Goal: Task Accomplishment & Management: Manage account settings

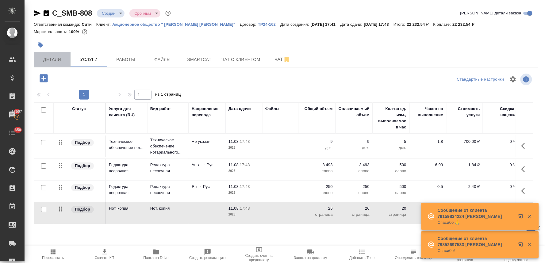
click at [48, 55] on button "Детали" at bounding box center [52, 59] width 37 height 15
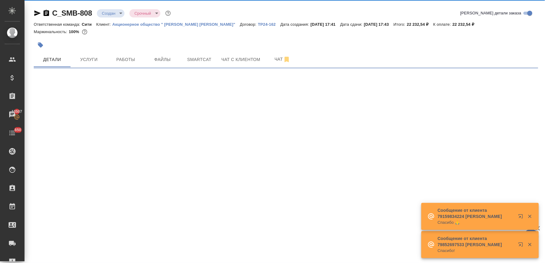
select select "RU"
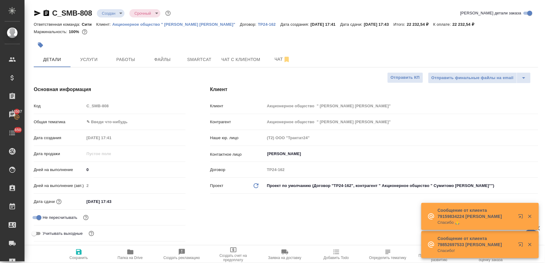
type textarea "x"
click at [119, 122] on body "🙏 .cls-1 fill:#fff; AWATERA Lyamina Nadezhda Клиенты Спецификации Заказы 13507 …" at bounding box center [272, 131] width 545 height 263
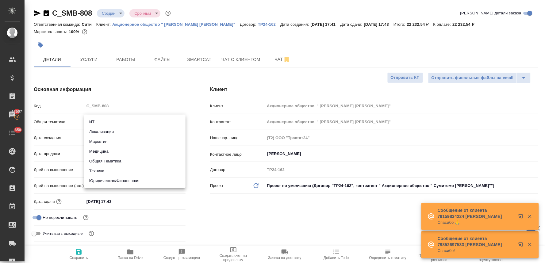
click at [129, 182] on li "Юридическая/Финансовая" at bounding box center [134, 181] width 101 height 10
type input "yr-fn"
type textarea "x"
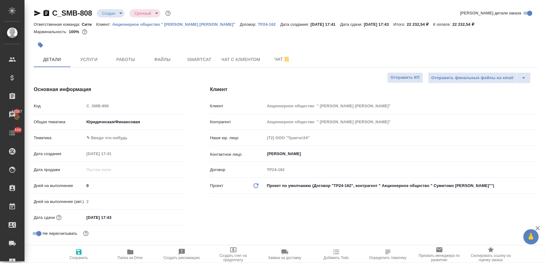
click at [125, 134] on body "🙏 .cls-1 fill:#fff; AWATERA Lyamina Nadezhda Клиенты Спецификации Заказы 13507 …" at bounding box center [272, 131] width 545 height 263
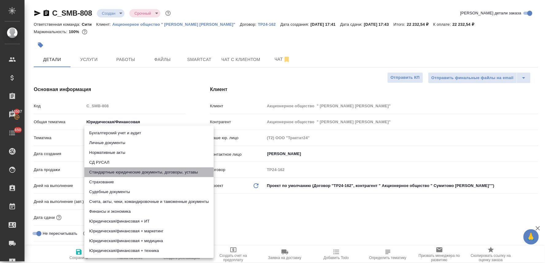
click at [137, 172] on li "Стандартные юридические документы, договоры, уставы" at bounding box center [148, 172] width 129 height 10
type textarea "x"
type input "5f647205b73bc97568ca66bf"
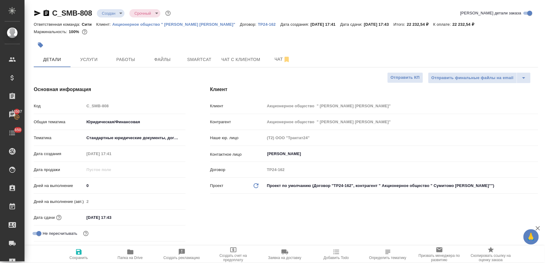
click at [126, 217] on input "11.08.2025 17:43" at bounding box center [111, 217] width 54 height 9
click at [170, 217] on icon "button" at bounding box center [168, 217] width 6 height 6
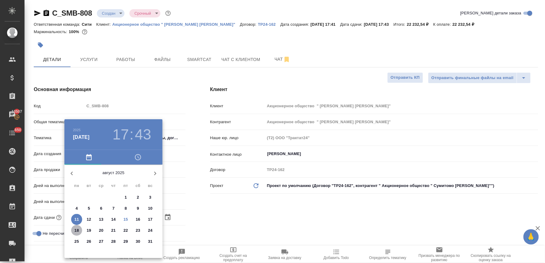
click at [79, 230] on p "18" at bounding box center [77, 231] width 5 height 6
type input "18.08.2025 17:43"
type textarea "x"
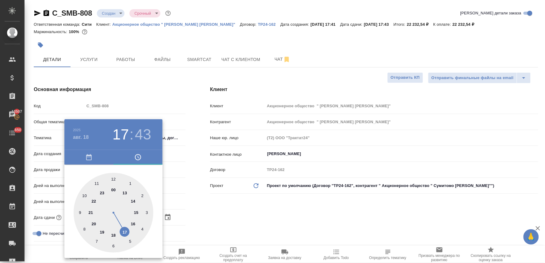
click at [85, 195] on div at bounding box center [114, 213] width 80 height 80
type input "18.08.2025 10:43"
type textarea "x"
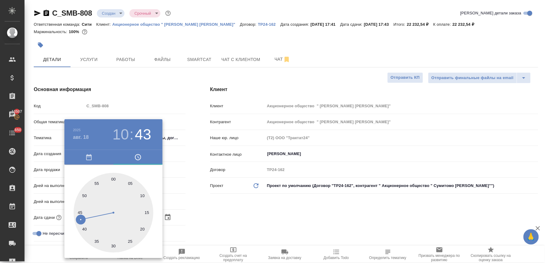
click at [114, 179] on div at bounding box center [114, 213] width 80 height 80
type input "18.08.2025 10:00"
type textarea "x"
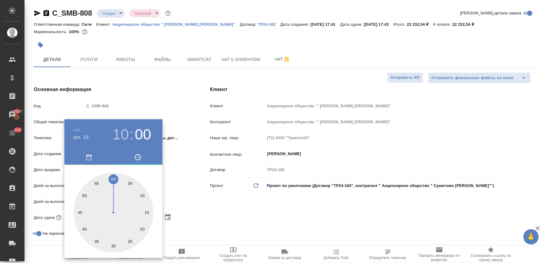
click at [209, 206] on div at bounding box center [272, 131] width 545 height 263
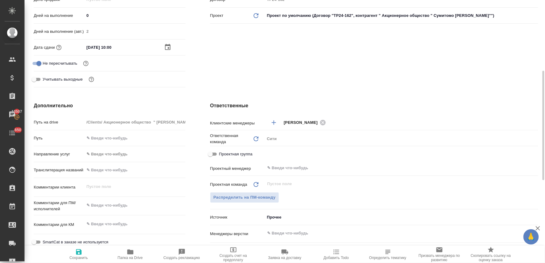
scroll to position [204, 0]
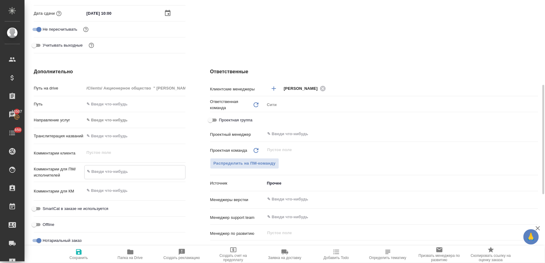
type textarea "x"
click at [119, 171] on textarea at bounding box center [135, 172] width 101 height 10
type textarea "y"
type textarea "x"
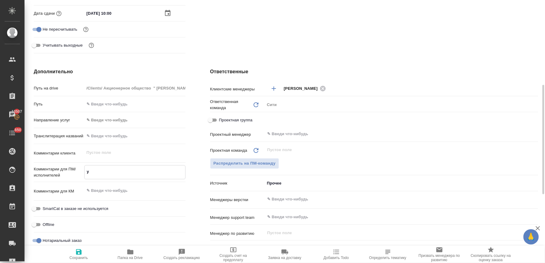
type textarea "x"
type textarea "yj"
type textarea "x"
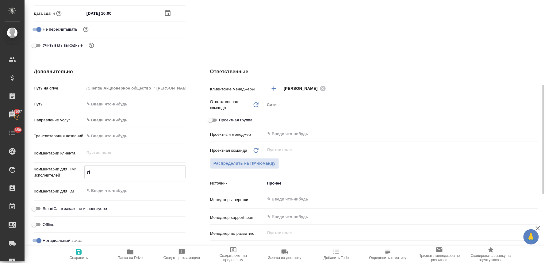
type textarea "x"
type textarea "yjn"
type textarea "x"
type textarea "yj"
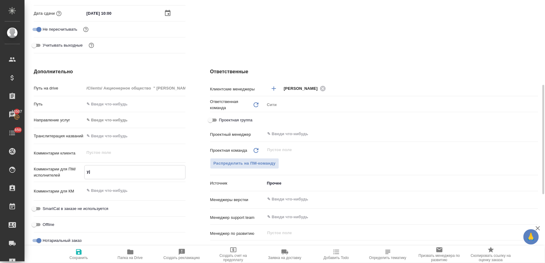
type textarea "x"
type textarea "y"
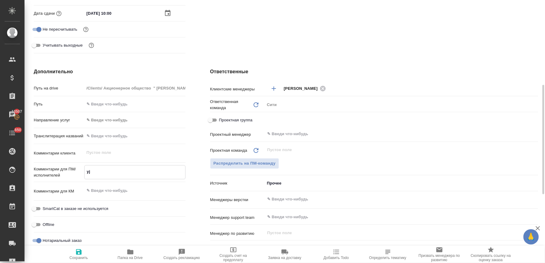
type textarea "x"
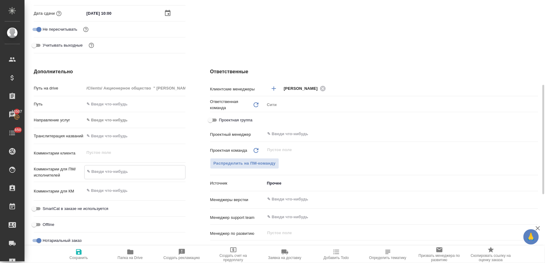
type textarea "н"
type textarea "x"
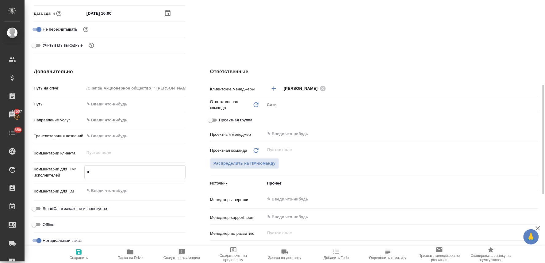
type textarea "но"
type textarea "x"
type textarea "нот"
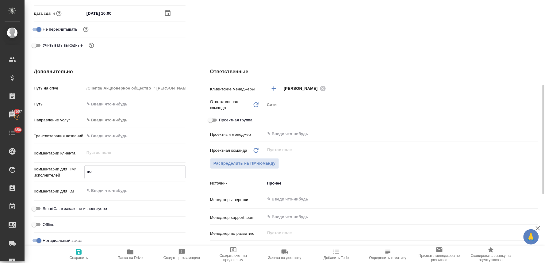
type textarea "x"
type textarea "нот"
type textarea "x"
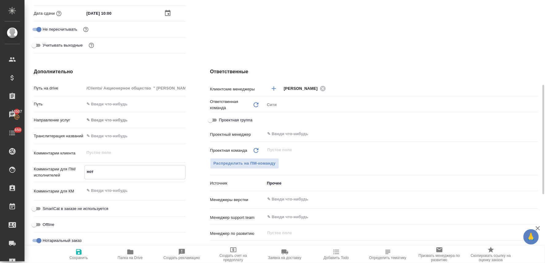
type textarea "x"
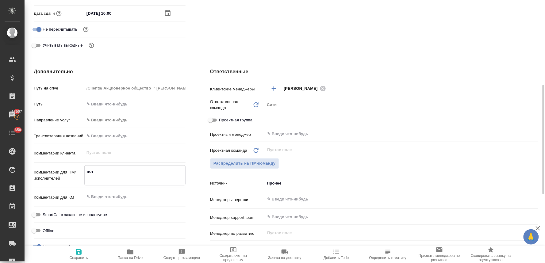
type textarea "нот"
type textarea "x"
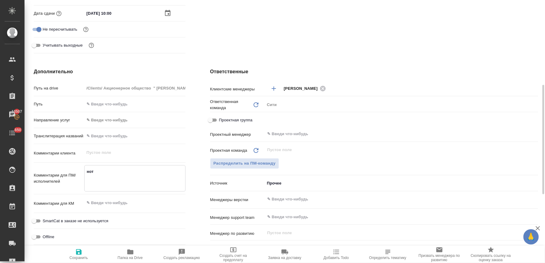
type textarea "x"
type textarea "нот п"
type textarea "x"
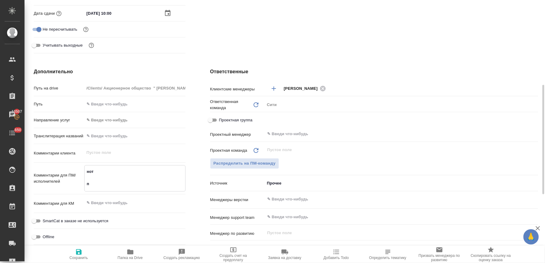
type textarea "нот по"
type textarea "x"
type textarea "нот пос"
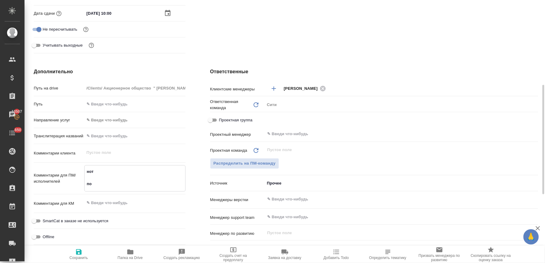
type textarea "x"
type textarea "нот посч"
type textarea "x"
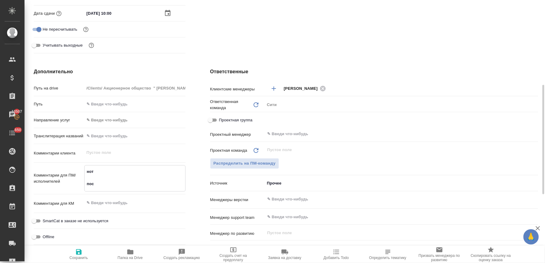
type textarea "x"
type textarea "нот посчи"
type textarea "x"
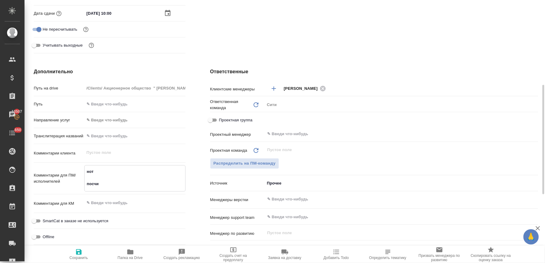
type textarea "нот посчит"
type textarea "x"
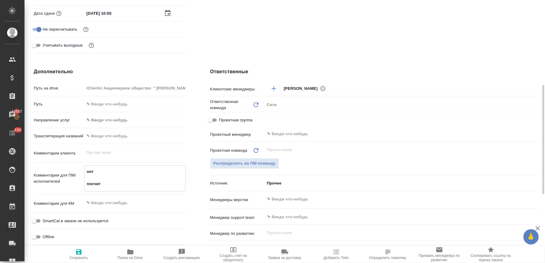
type textarea "нот посчита"
type textarea "x"
type textarea "нот посчитан"
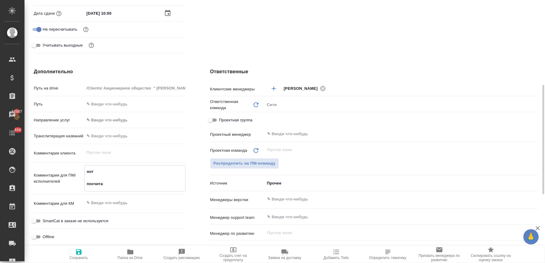
type textarea "x"
type textarea "нот посчитано"
type textarea "x"
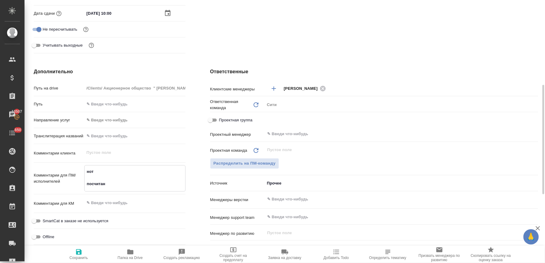
type textarea "x"
type textarea "нот посчитано"
type textarea "x"
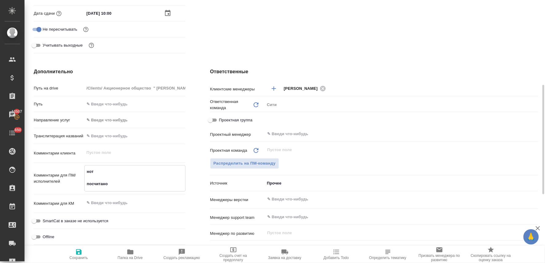
type textarea "x"
type textarea "нот посчитано п"
type textarea "x"
type textarea "нот посчитано по"
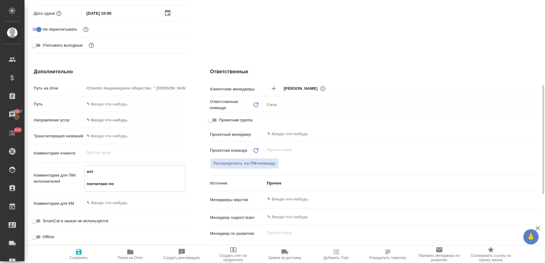
type textarea "x"
type textarea "нот посчитано по"
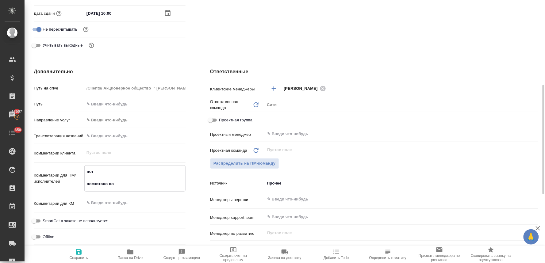
type textarea "x"
type textarea "нот посчитано по р"
type textarea "x"
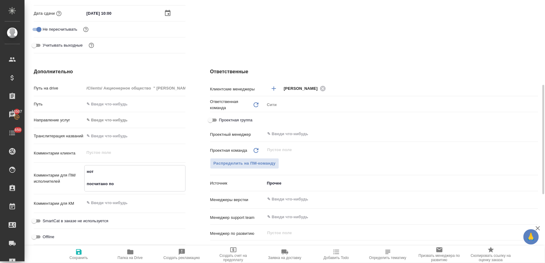
type textarea "x"
type textarea "нот посчитано по ре"
type textarea "x"
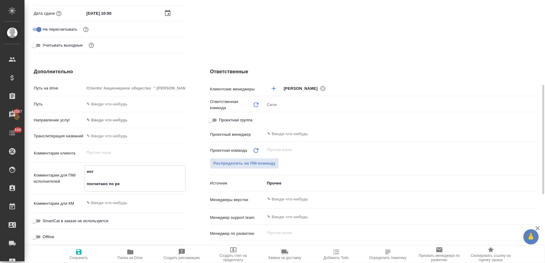
type textarea "x"
type textarea "нот посчитано по ред"
type textarea "x"
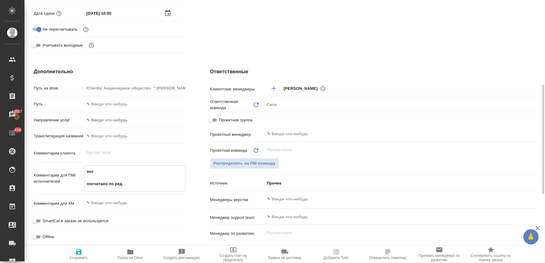
type textarea "нот посчитано по реда"
type textarea "x"
type textarea "нот посчитано по редак"
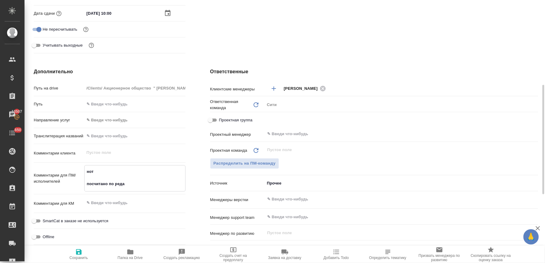
type textarea "x"
type textarea "нот посчитано по редакту"
type textarea "x"
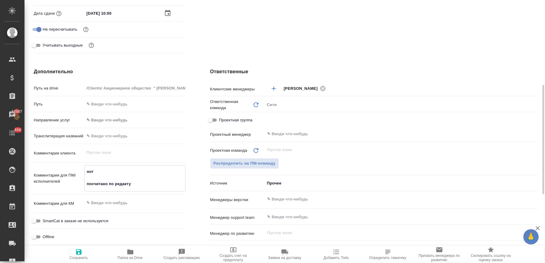
type textarea "x"
type textarea "нот посчитано по редактур"
type textarea "x"
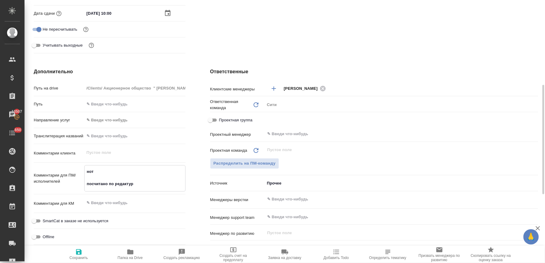
type textarea "x"
type textarea "нот посчитано по редактуре"
type textarea "x"
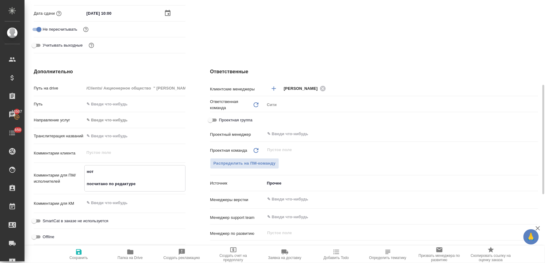
type textarea "нот посчитано по редактуре"
type textarea "x"
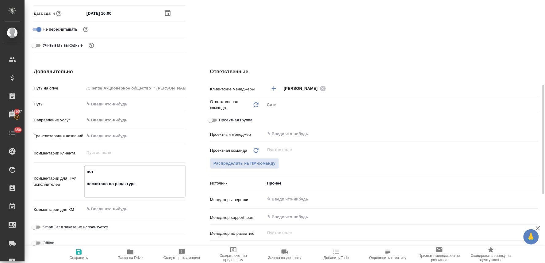
type textarea "x"
type textarea "нот посчитано по редактуре п"
type textarea "x"
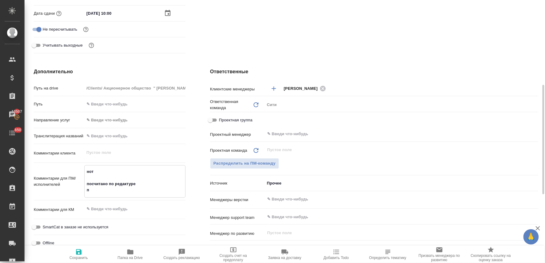
type textarea "нот посчитано по редактуре пе"
type textarea "x"
type textarea "нот посчитано по редактуре пер"
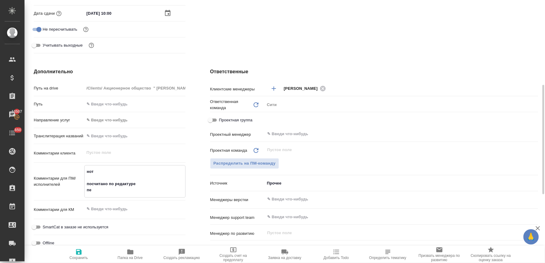
type textarea "x"
type textarea "нот посчитано по редактуре пере"
type textarea "x"
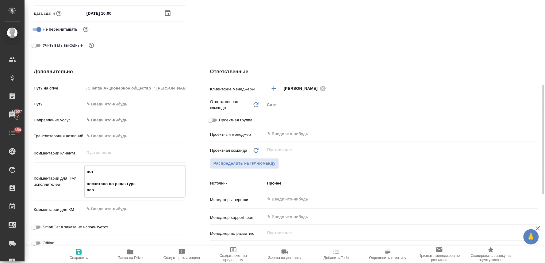
type textarea "x"
type textarea "нот посчитано по редактуре перев"
type textarea "x"
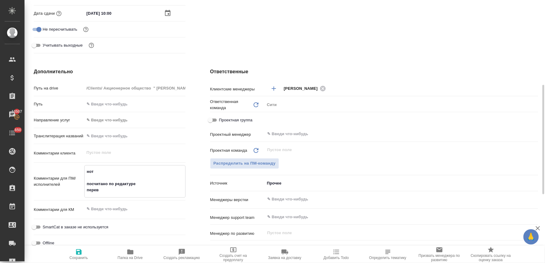
type textarea "x"
type textarea "нот посчитано по редактуре перево"
type textarea "x"
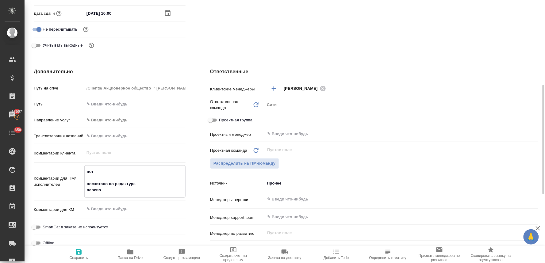
type textarea "нот посчитано по редактуре перевод"
type textarea "x"
type textarea "нот посчитано по редактуре переводы"
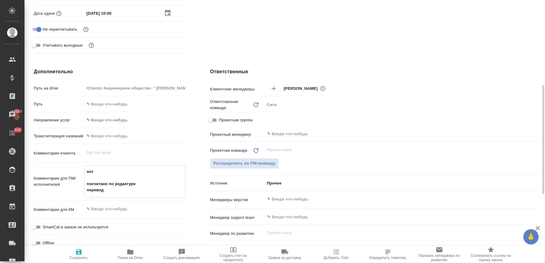
type textarea "x"
type textarea "нот посчитано по редактуре переводы"
type textarea "x"
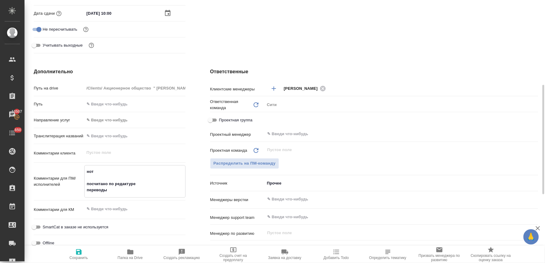
type textarea "x"
type textarea "нот посчитано по редактуре переводы в"
type textarea "x"
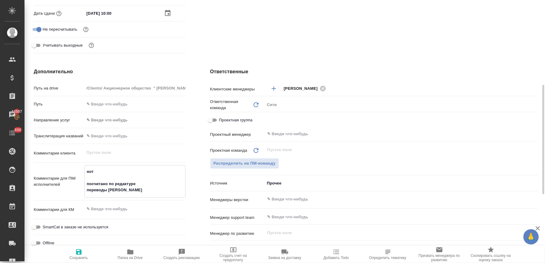
type textarea "x"
type textarea "нот посчитано по редактуре переводы в"
type textarea "x"
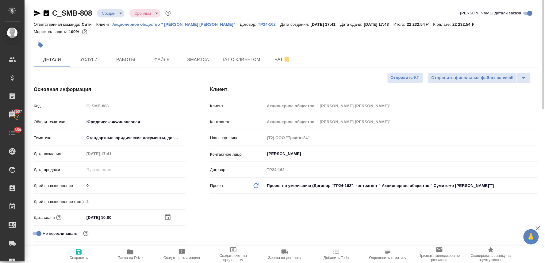
scroll to position [102, 0]
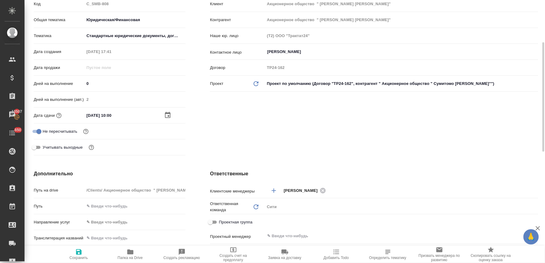
click at [82, 253] on icon "button" at bounding box center [78, 251] width 7 height 7
click at [127, 257] on span "Папка на Drive" at bounding box center [130, 258] width 25 height 4
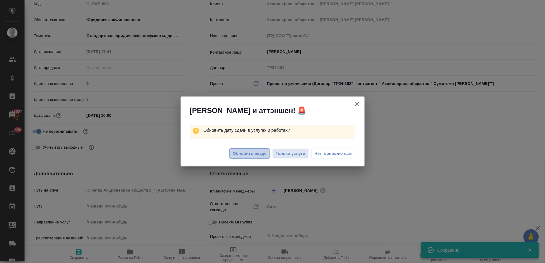
click at [255, 154] on span "Обновить везде" at bounding box center [250, 153] width 34 height 7
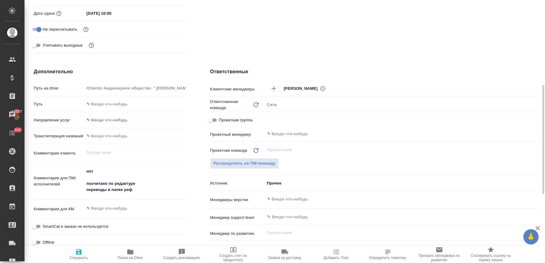
scroll to position [238, 0]
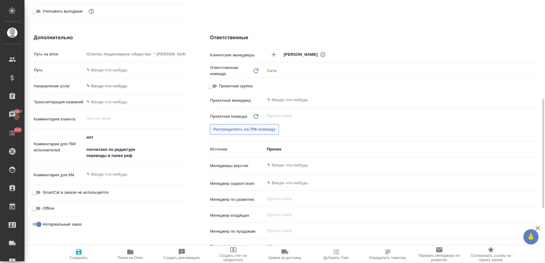
click at [252, 131] on span "Распределить на ПМ-команду" at bounding box center [244, 129] width 62 height 7
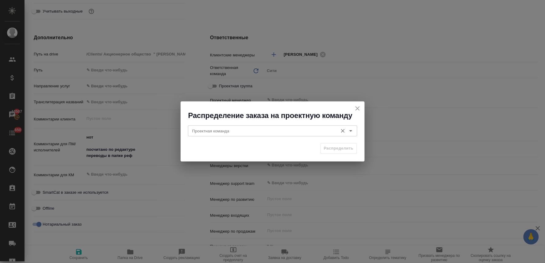
click at [246, 129] on input "Проектная команда" at bounding box center [262, 130] width 145 height 7
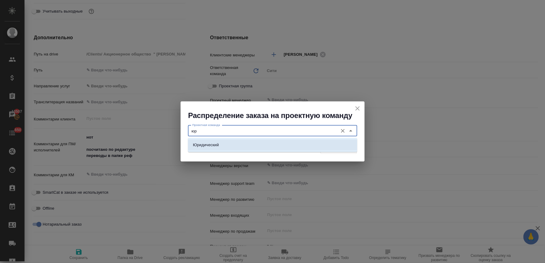
click at [250, 146] on li "Юридический" at bounding box center [272, 145] width 169 height 11
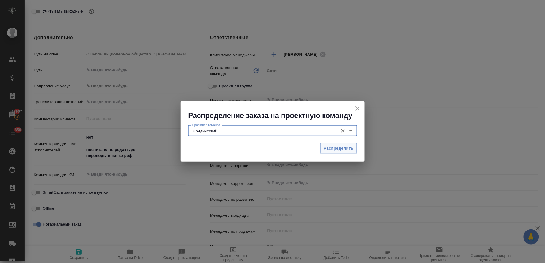
click at [337, 148] on span "Распределить" at bounding box center [339, 148] width 30 height 7
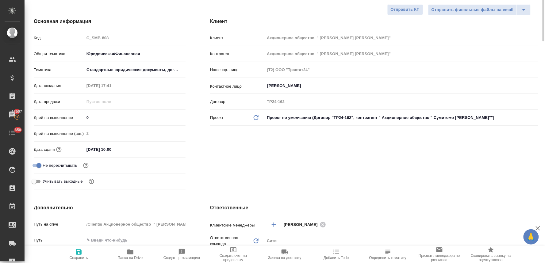
scroll to position [0, 0]
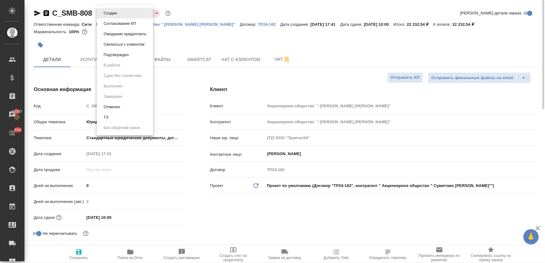
click at [113, 12] on body "🙏 .cls-1 fill:#fff; AWATERA Lyamina Nadezhda Клиенты Спецификации Заказы 13507 …" at bounding box center [272, 131] width 545 height 263
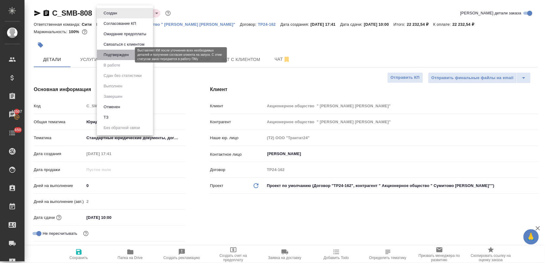
click at [120, 55] on button "Подтвержден" at bounding box center [116, 55] width 29 height 7
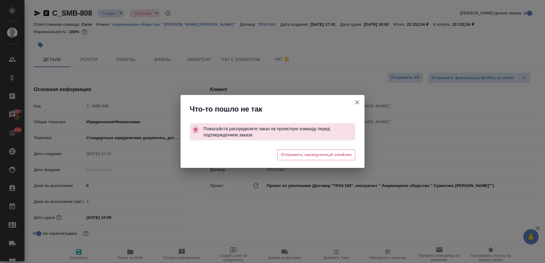
click at [357, 102] on icon "button" at bounding box center [357, 102] width 7 height 7
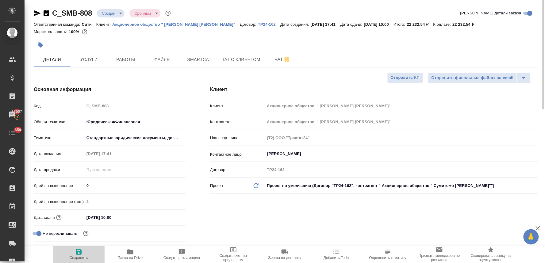
click at [82, 253] on icon "button" at bounding box center [78, 251] width 7 height 7
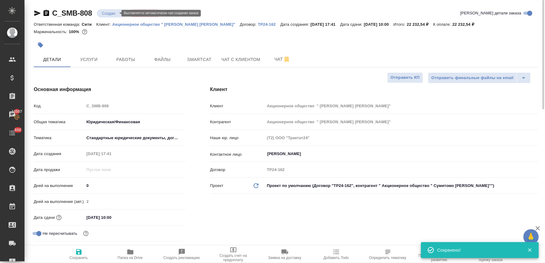
click at [108, 15] on body "🙏 .cls-1 fill:#fff; AWATERA Lyamina Nadezhda Клиенты Спецификации Заказы 13507 …" at bounding box center [272, 131] width 545 height 263
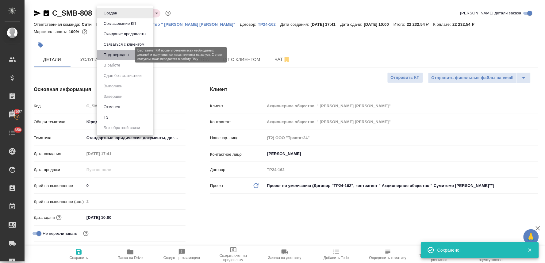
click at [113, 56] on button "Подтвержден" at bounding box center [116, 55] width 29 height 7
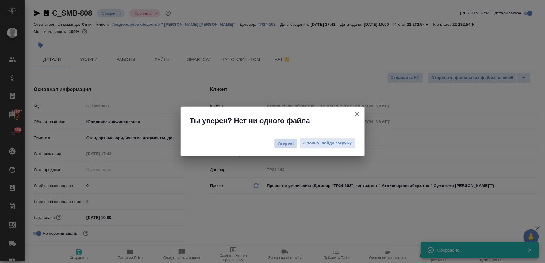
click at [283, 143] on span "Уверен!" at bounding box center [286, 143] width 16 height 6
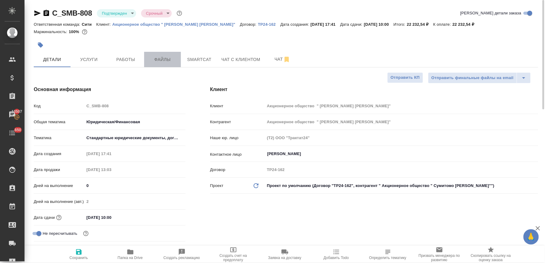
click at [157, 54] on button "Файлы" at bounding box center [162, 59] width 37 height 15
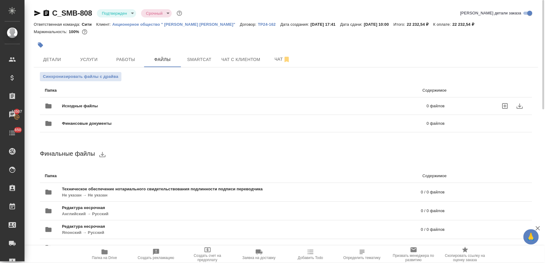
click at [506, 107] on icon "uploadFiles" at bounding box center [505, 105] width 7 height 7
click at [0, 0] on input "uploadFiles" at bounding box center [0, 0] width 0 height 0
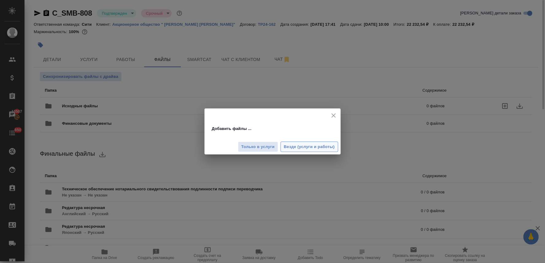
click at [313, 146] on span "Везде (услуги и работы)" at bounding box center [309, 147] width 51 height 7
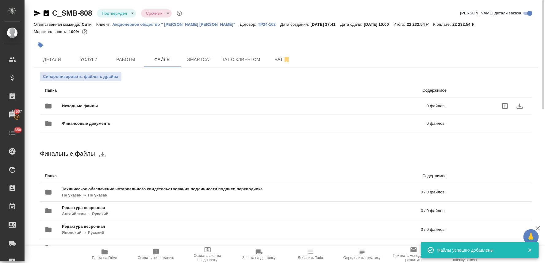
click at [504, 104] on icon "uploadFiles" at bounding box center [505, 105] width 7 height 7
click at [0, 0] on input "uploadFiles" at bounding box center [0, 0] width 0 height 0
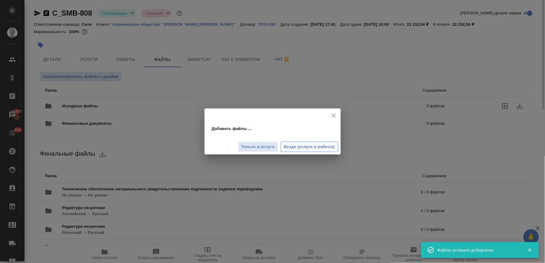
click at [318, 151] on button "Везде (услуги и работы)" at bounding box center [310, 147] width 58 height 11
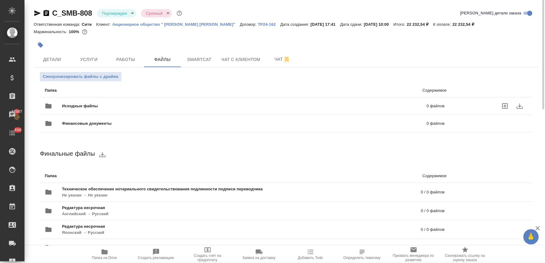
click at [108, 255] on icon "button" at bounding box center [104, 251] width 7 height 7
click at [46, 61] on span "Детали" at bounding box center [51, 60] width 29 height 8
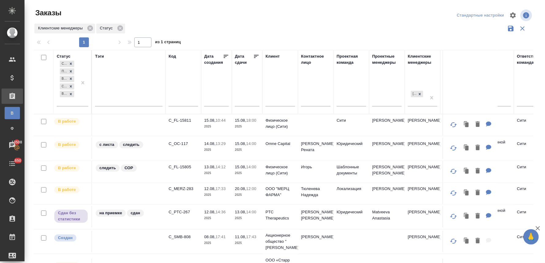
scroll to position [59, 0]
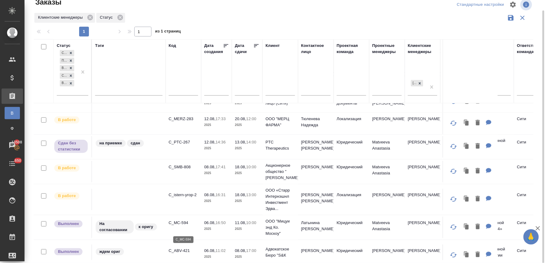
click at [185, 226] on p "C_MC-594" at bounding box center [183, 223] width 29 height 6
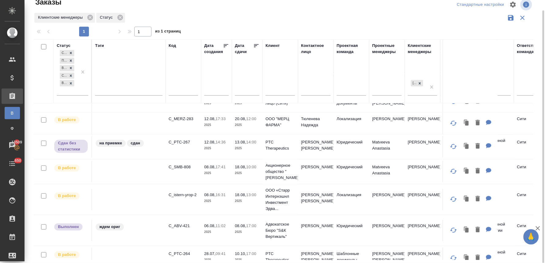
scroll to position [25, 0]
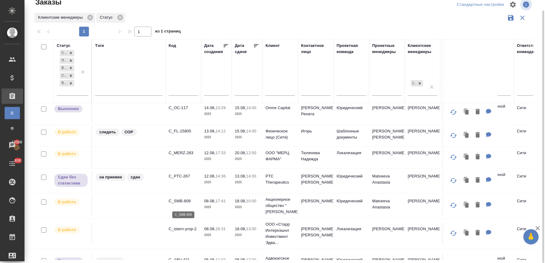
click at [184, 203] on p "C_SMB-808" at bounding box center [183, 201] width 29 height 6
click at [182, 107] on p "C_OC-117" at bounding box center [183, 108] width 29 height 6
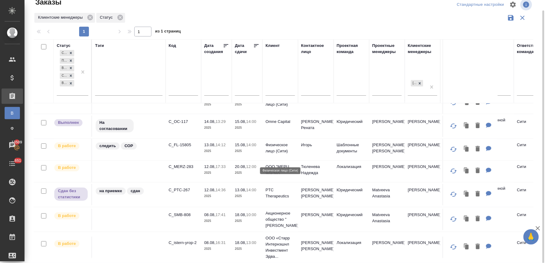
scroll to position [0, 0]
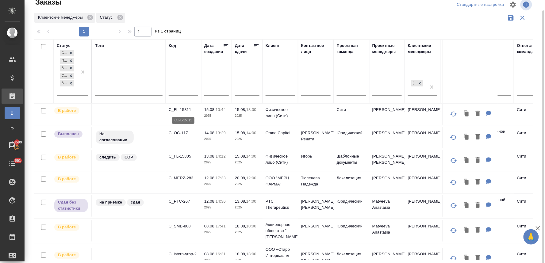
click at [180, 109] on p "C_FL-15811" at bounding box center [183, 110] width 29 height 6
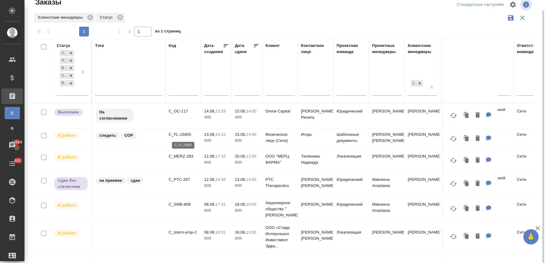
click at [180, 135] on p "C_FL-15805" at bounding box center [183, 135] width 29 height 6
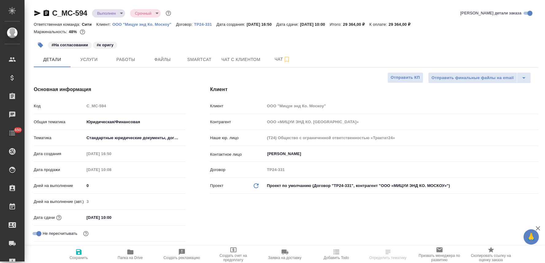
select select "RU"
click at [123, 52] on button "Работы" at bounding box center [125, 59] width 37 height 15
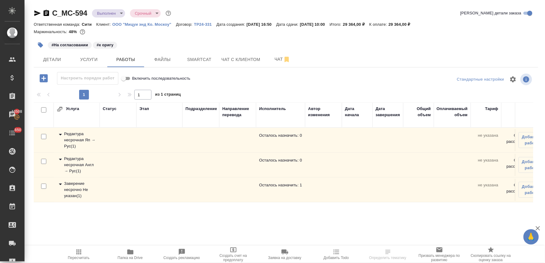
click at [72, 189] on div "Заверение несрочно Не указан ( 1 )" at bounding box center [77, 190] width 40 height 18
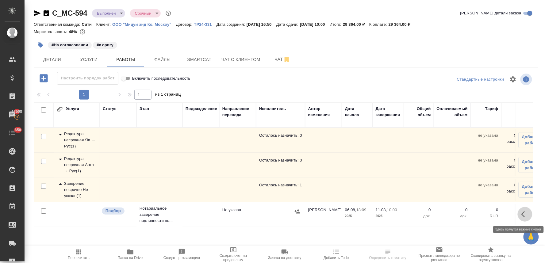
click at [526, 213] on icon "button" at bounding box center [524, 214] width 7 height 7
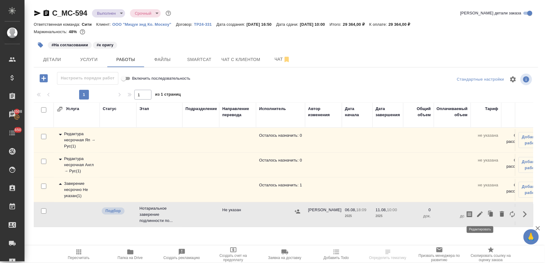
click at [481, 218] on icon "button" at bounding box center [479, 214] width 7 height 7
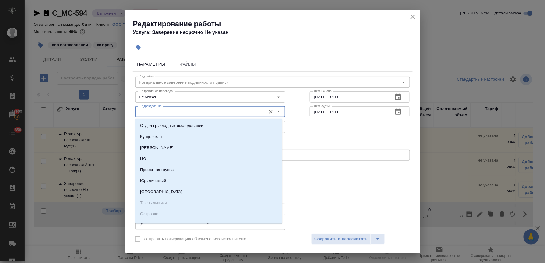
click at [206, 111] on input "Подразделение" at bounding box center [200, 111] width 126 height 7
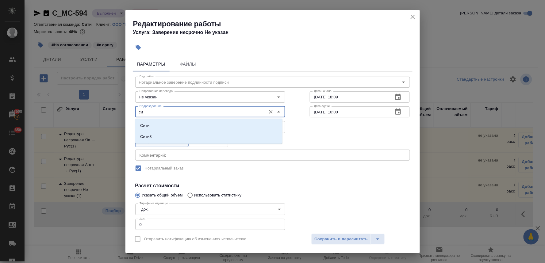
click at [194, 125] on li "Сити" at bounding box center [208, 125] width 147 height 11
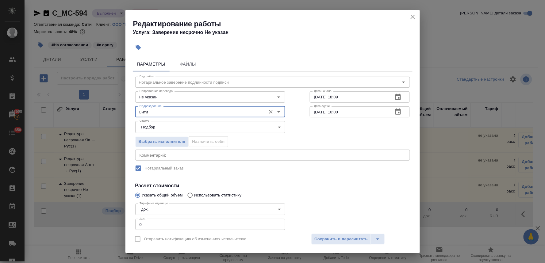
type input "Сити"
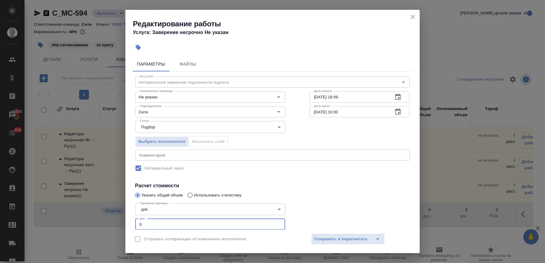
drag, startPoint x: 148, startPoint y: 223, endPoint x: 123, endPoint y: 224, distance: 25.2
click at [123, 224] on div "Редактирование работы Услуга: Заверение несрочно Не указан Параметры Файлы Вид …" at bounding box center [272, 131] width 545 height 263
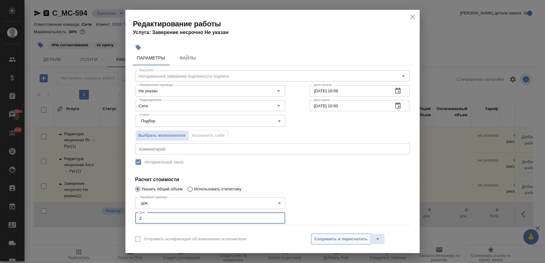
type input "2"
click at [343, 241] on span "Сохранить и пересчитать" at bounding box center [341, 239] width 53 height 7
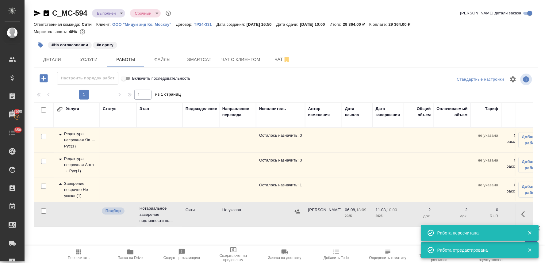
click at [297, 213] on icon "button" at bounding box center [298, 211] width 6 height 4
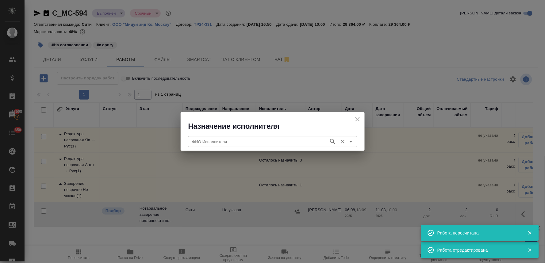
click at [261, 140] on input "ФИО Исполнителя" at bounding box center [258, 141] width 136 height 7
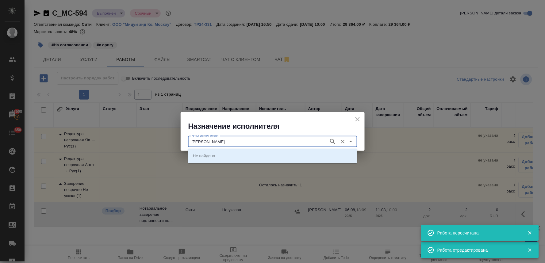
type input "крылова"
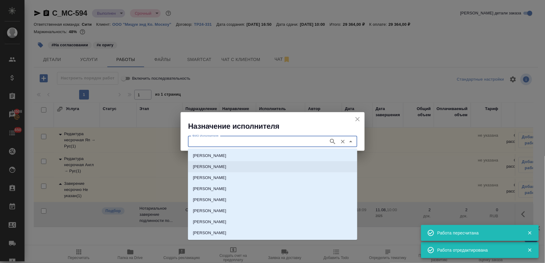
click at [226, 164] on p "НОТАРИУС Крылова Юлия Владимировна" at bounding box center [209, 167] width 33 height 6
type input "НОТАРИУС Крылова Юлия Владимировна"
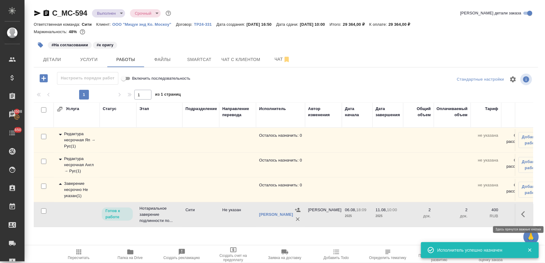
click at [522, 212] on icon "button" at bounding box center [524, 214] width 7 height 7
click at [479, 211] on icon "button" at bounding box center [479, 214] width 7 height 7
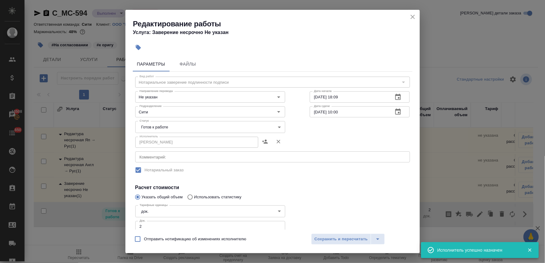
click at [172, 126] on body "🙏 .cls-1 fill:#fff; AWATERA Lyamina Nadezhda Клиенты Спецификации Заказы 13508 …" at bounding box center [272, 131] width 545 height 263
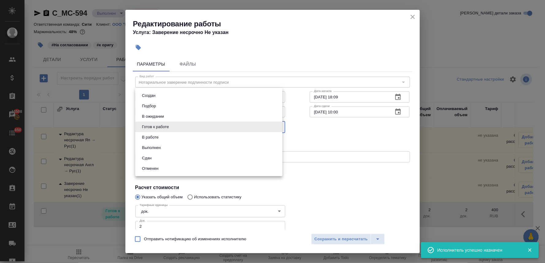
click at [165, 157] on li "Сдан" at bounding box center [208, 158] width 147 height 10
type input "closed"
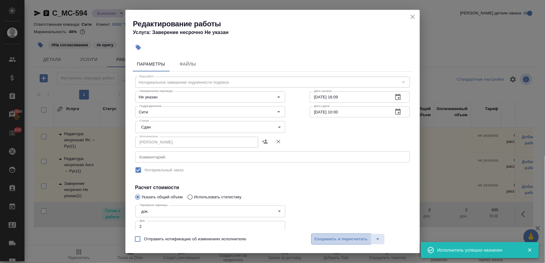
click at [342, 243] on span "Сохранить и пересчитать" at bounding box center [341, 239] width 53 height 7
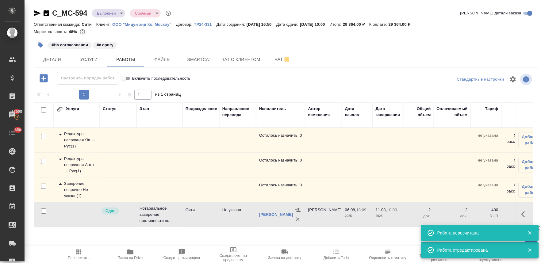
click at [76, 251] on icon "button" at bounding box center [78, 251] width 7 height 7
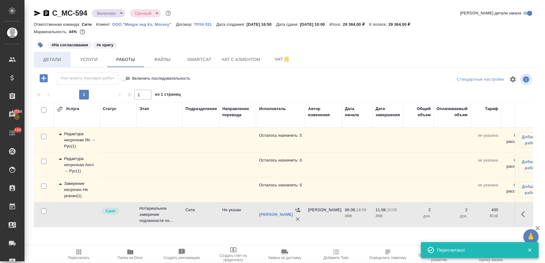
click at [59, 57] on span "Детали" at bounding box center [51, 60] width 29 height 8
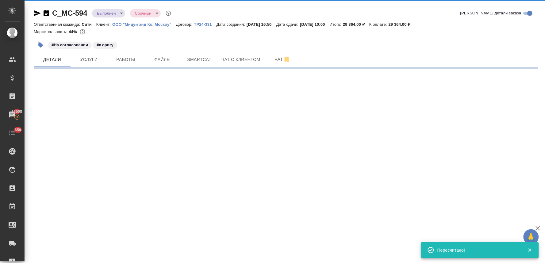
select select "RU"
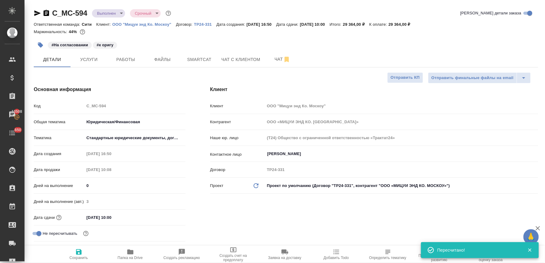
type textarea "x"
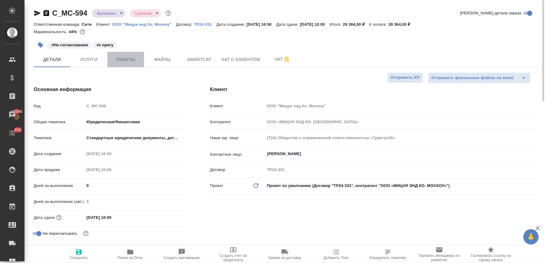
click at [119, 62] on span "Работы" at bounding box center [125, 60] width 29 height 8
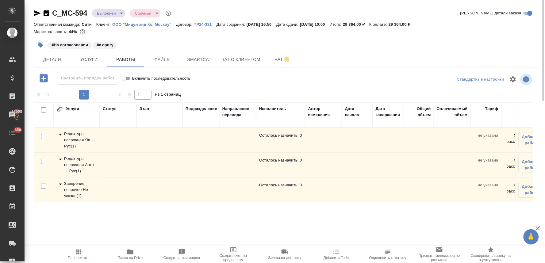
click at [76, 139] on div "Редактура несрочная Яп → Рус ( 1 )" at bounding box center [77, 140] width 40 height 18
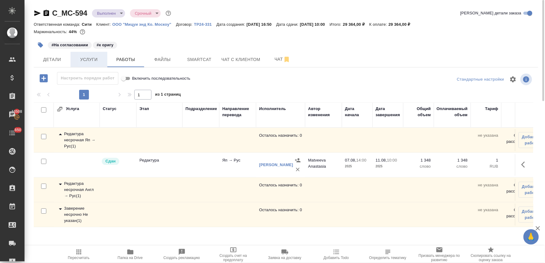
click at [87, 63] on span "Услуги" at bounding box center [88, 60] width 29 height 8
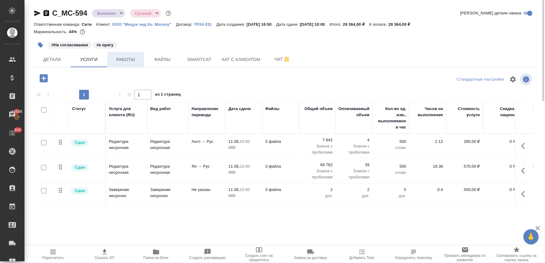
click at [119, 56] on span "Работы" at bounding box center [125, 60] width 29 height 8
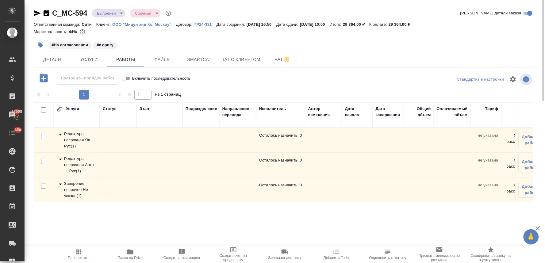
click at [81, 163] on div "Редактура несрочная Англ → Рус ( 1 )" at bounding box center [77, 165] width 40 height 18
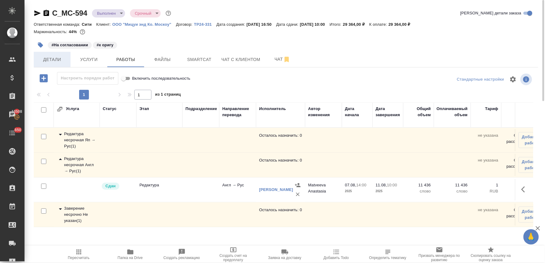
click at [50, 63] on button "Детали" at bounding box center [52, 59] width 37 height 15
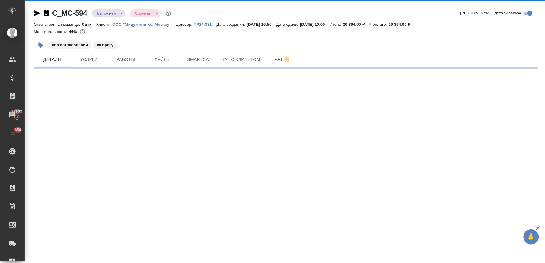
select select "RU"
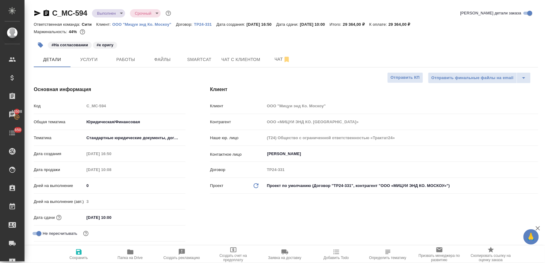
type textarea "x"
click at [94, 56] on span "Услуги" at bounding box center [88, 60] width 29 height 8
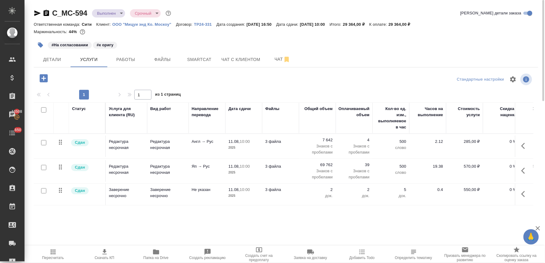
scroll to position [0, 78]
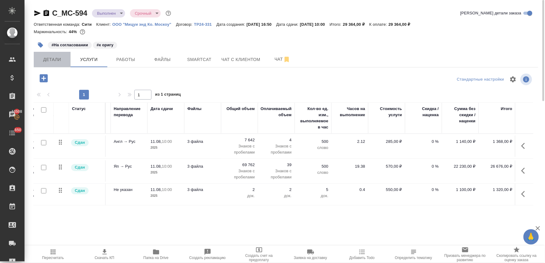
click at [46, 60] on span "Детали" at bounding box center [51, 60] width 29 height 8
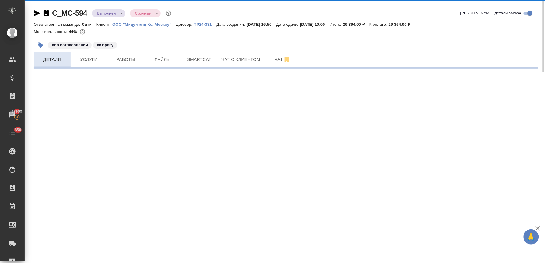
select select "RU"
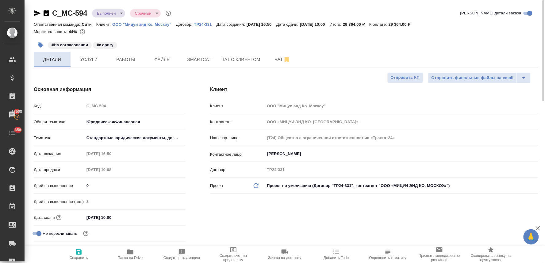
type textarea "x"
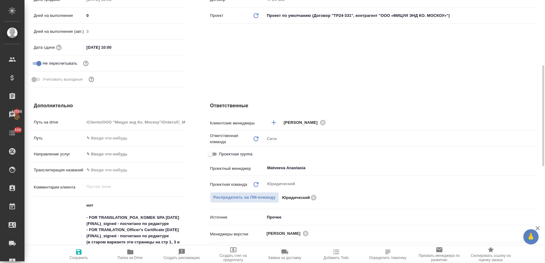
scroll to position [204, 0]
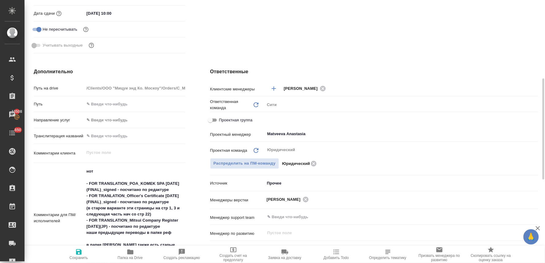
click at [218, 117] on input "Проектная группа" at bounding box center [210, 120] width 22 height 7
checkbox input "true"
type textarea "x"
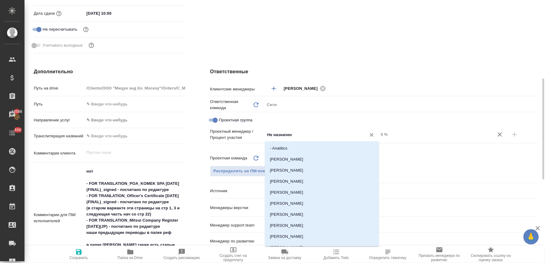
click at [268, 133] on input "Не назначен" at bounding box center [312, 134] width 90 height 7
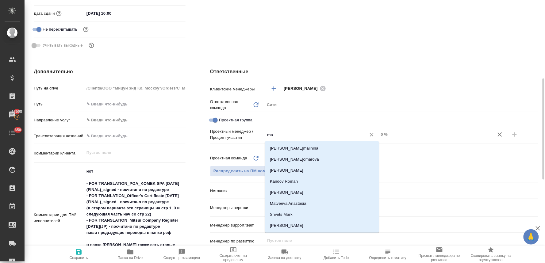
type input "mat"
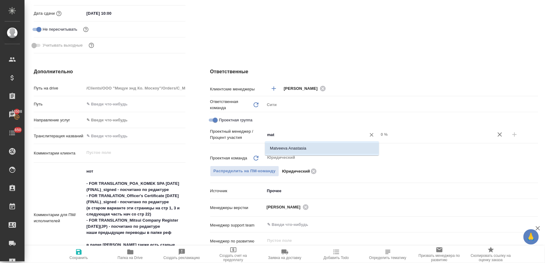
click at [287, 148] on li "Matveeva Anastasia" at bounding box center [322, 148] width 114 height 11
type textarea "x"
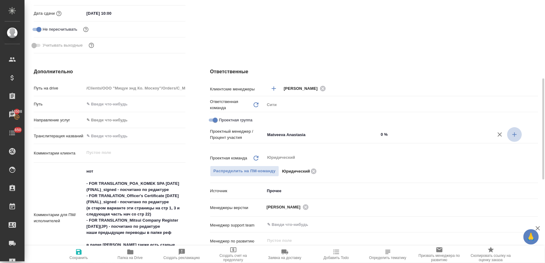
click at [515, 131] on icon "button" at bounding box center [514, 134] width 7 height 7
type textarea "x"
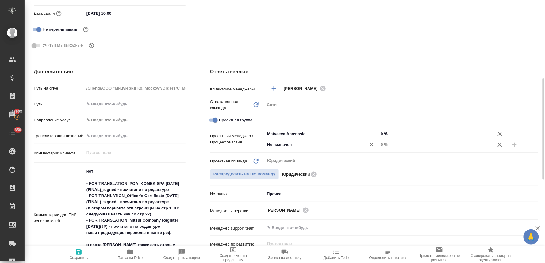
click at [324, 146] on input "Не назначен" at bounding box center [312, 144] width 90 height 7
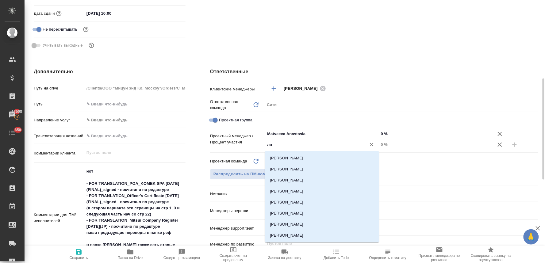
type input "лям"
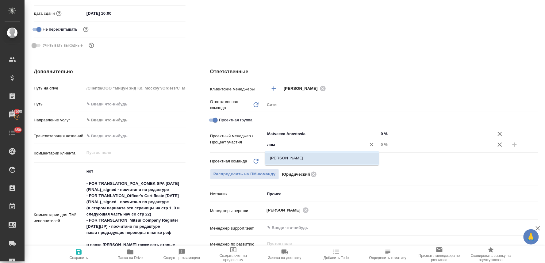
click at [324, 157] on li "Лямина Надежда" at bounding box center [322, 158] width 114 height 11
type textarea "x"
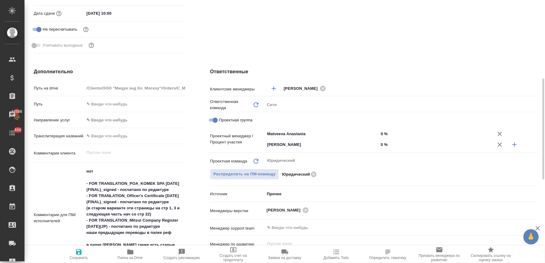
click at [383, 144] on input "0 %" at bounding box center [436, 144] width 114 height 9
type textarea "x"
type input "4 %"
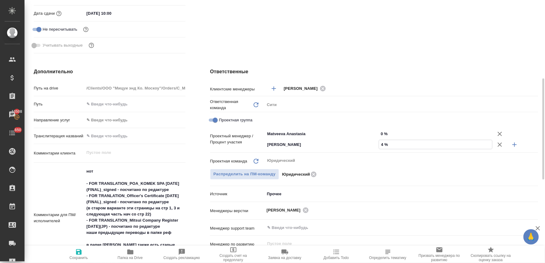
type textarea "x"
type input "4 %"
click at [384, 134] on input "0 %" at bounding box center [435, 133] width 113 height 9
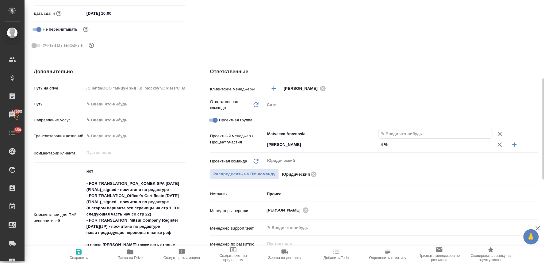
type textarea "x"
type input "9 %"
type textarea "x"
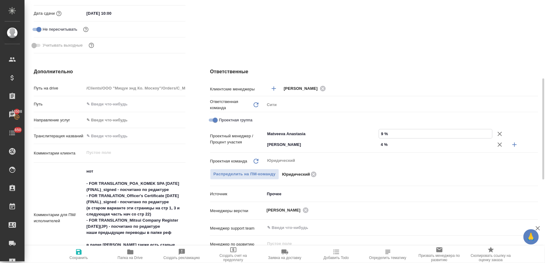
type textarea "x"
type input "96 %"
type textarea "x"
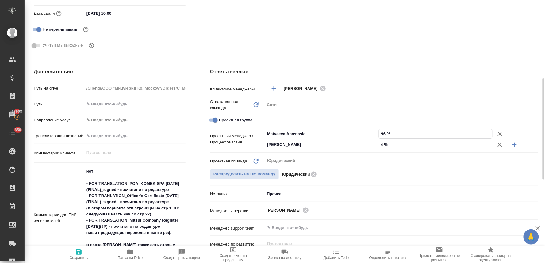
type textarea "x"
type input "96 %"
click at [75, 258] on span "Сохранить" at bounding box center [79, 258] width 18 height 4
type textarea "x"
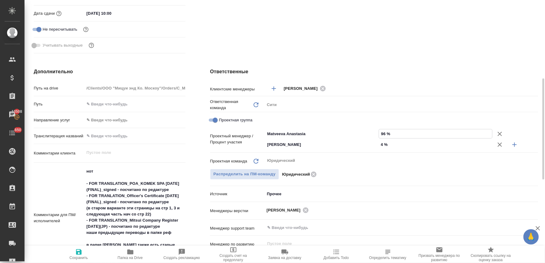
type textarea "x"
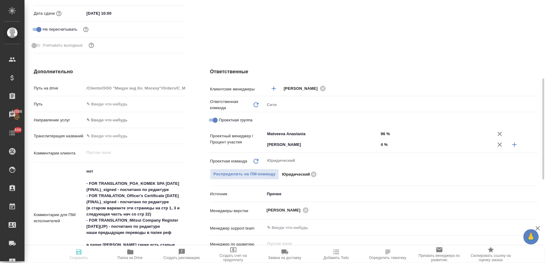
type textarea "x"
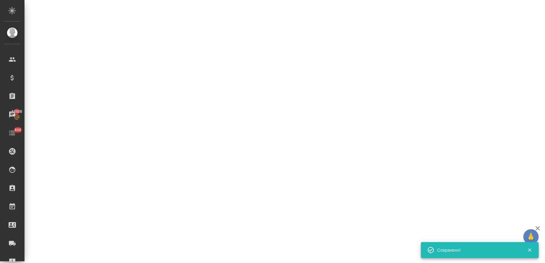
select select "RU"
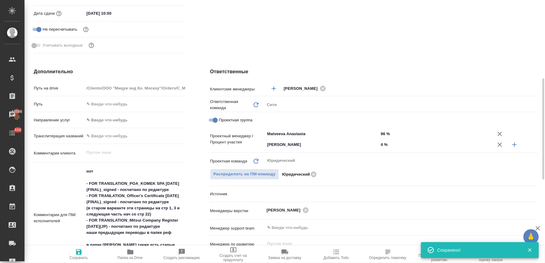
type textarea "x"
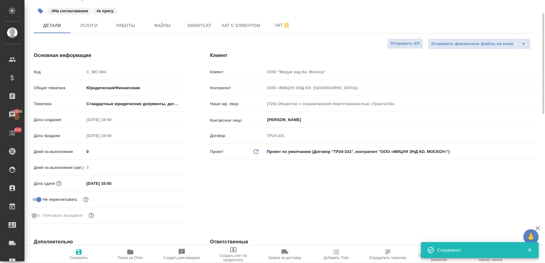
scroll to position [0, 0]
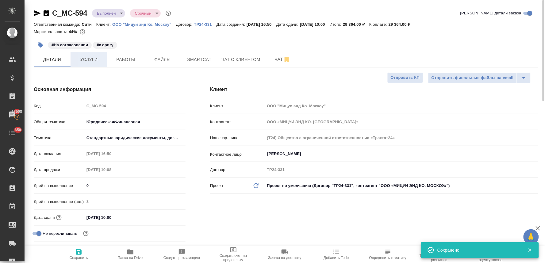
click at [86, 58] on span "Услуги" at bounding box center [88, 60] width 29 height 8
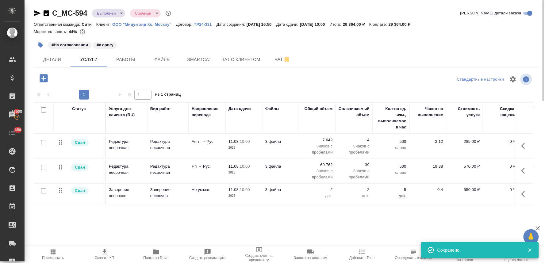
click at [103, 257] on span "Скачать КП" at bounding box center [105, 258] width 20 height 4
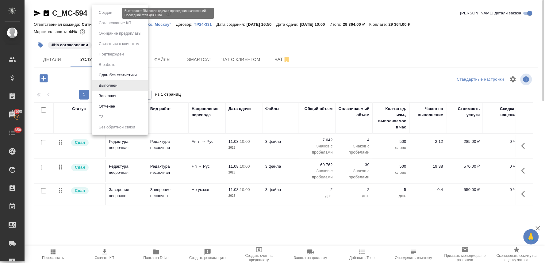
click at [111, 12] on body "🙏 .cls-1 fill:#fff; AWATERA Lyamina Nadezhda Клиенты Спецификации Заказы 13508 …" at bounding box center [272, 131] width 545 height 263
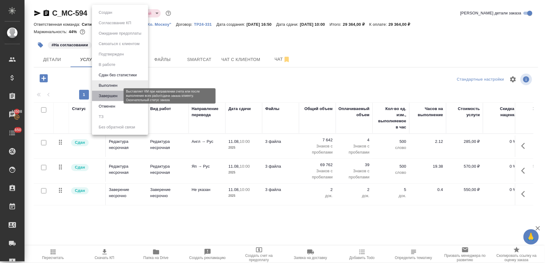
click at [112, 97] on button "Завершен" at bounding box center [108, 96] width 22 height 7
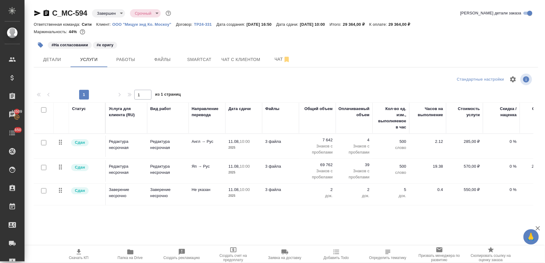
drag, startPoint x: 443, startPoint y: 42, endPoint x: 421, endPoint y: 37, distance: 22.9
click at [443, 42] on div "#На согласовании #к оригу" at bounding box center [286, 44] width 505 height 13
click at [152, 23] on p "ООО "Мицуи энд Ко. Москоу"" at bounding box center [144, 24] width 64 height 5
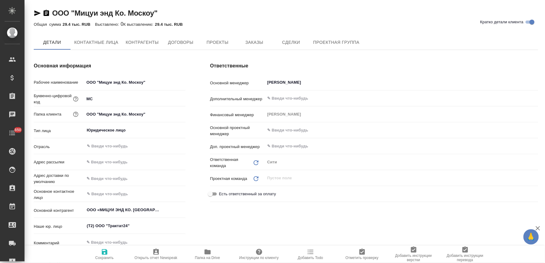
type textarea "x"
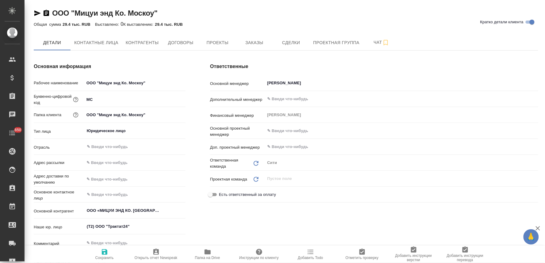
type textarea "x"
click at [107, 180] on input "text" at bounding box center [135, 179] width 101 height 9
type textarea "x"
click at [116, 162] on input "text" at bounding box center [135, 162] width 101 height 9
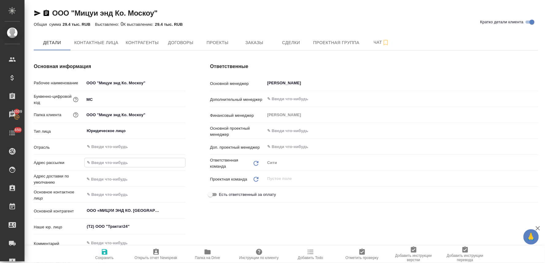
type input "moscowcity@awatera.com"
type textarea "x"
click at [121, 177] on input "text" at bounding box center [134, 179] width 101 height 9
type input "Пресненская наб, д.10, блок С, филиал Сити-1"
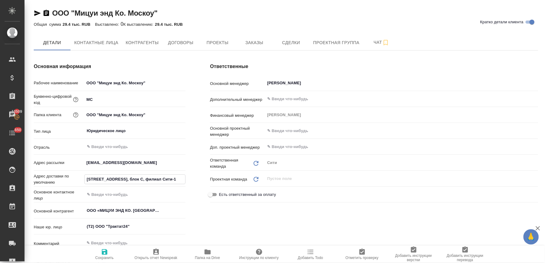
type textarea "x"
click at [146, 179] on input "Пресненская наб, д.10, блок С, филиал Сити-1" at bounding box center [135, 179] width 101 height 9
type input "Пресненская наб, д.10, блок , филиал Сити-1"
type textarea "x"
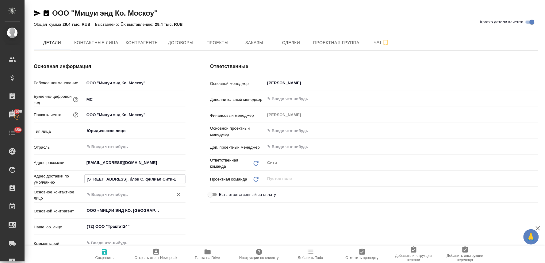
type textarea "x"
type input "Пресненская наб, д.10, блок В, филиал Сити-1"
type textarea "x"
type input "Пресненская наб, д.10, блок В, филиал Сити-1"
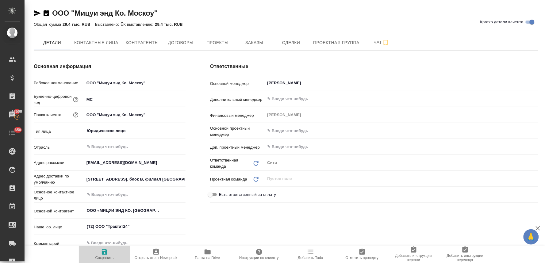
click at [100, 260] on button "Сохранить" at bounding box center [105, 254] width 52 height 17
type textarea "x"
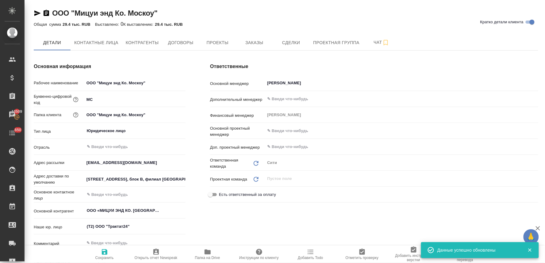
type textarea "x"
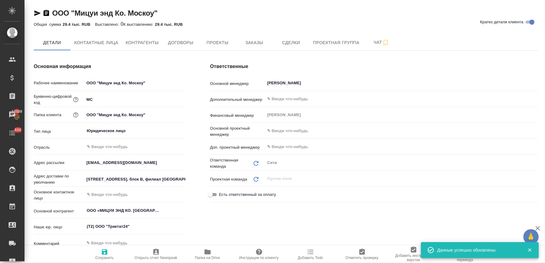
type textarea "x"
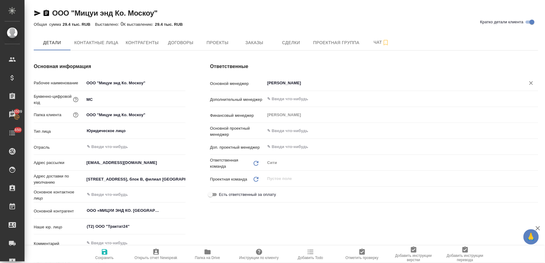
click at [348, 83] on input "Ламонова Евгения" at bounding box center [391, 82] width 249 height 7
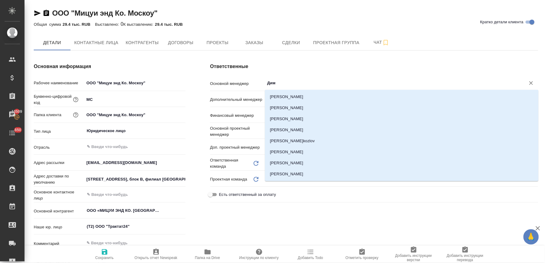
type input "Дими"
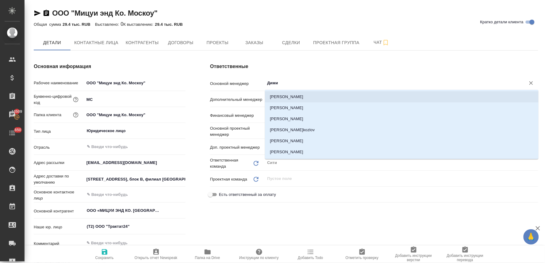
click at [329, 97] on li "Димитриева Юлия" at bounding box center [402, 96] width 274 height 11
type textarea "x"
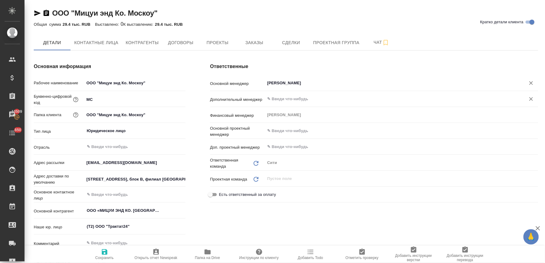
type input "Димитриева Юлия"
click at [325, 99] on input "text" at bounding box center [391, 98] width 249 height 7
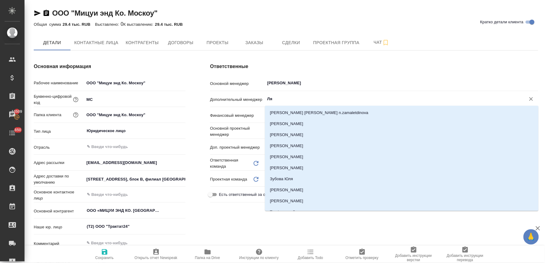
type input "Лям"
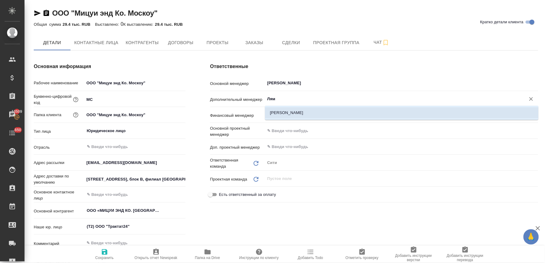
click at [323, 112] on li "[PERSON_NAME]" at bounding box center [402, 112] width 274 height 11
type textarea "x"
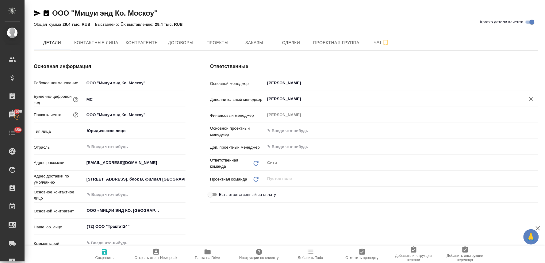
type input "[PERSON_NAME]"
click at [108, 254] on span "Сохранить" at bounding box center [105, 254] width 44 height 12
type textarea "x"
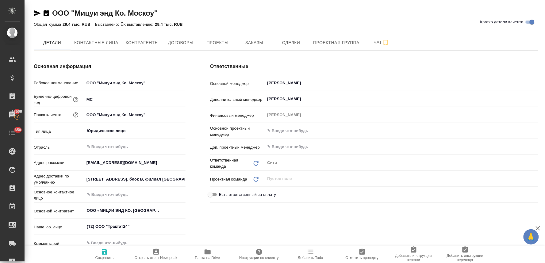
type textarea "x"
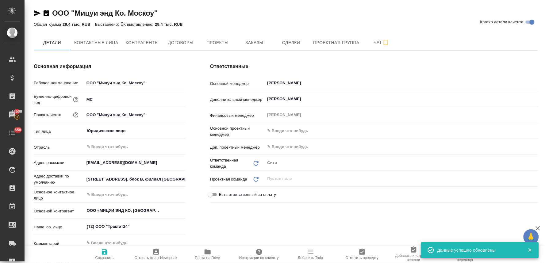
type textarea "x"
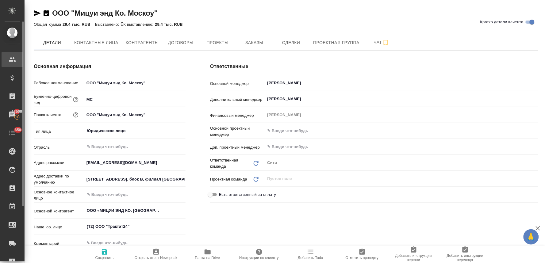
type textarea "x"
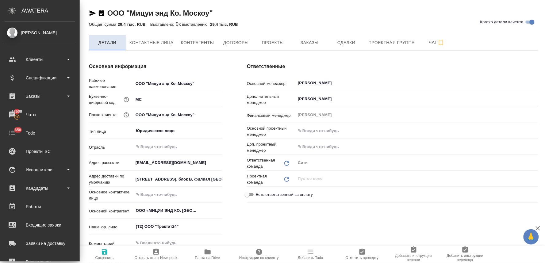
type textarea "x"
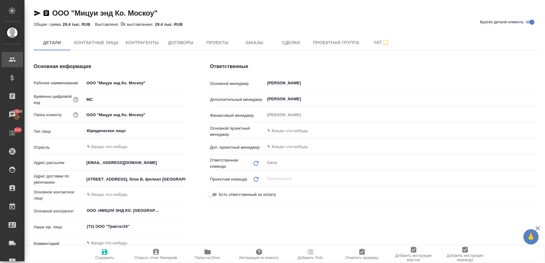
type textarea "x"
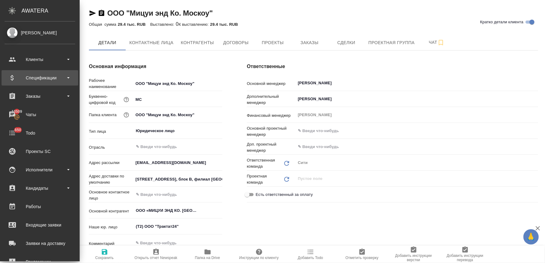
click at [33, 78] on div "Спецификации" at bounding box center [40, 77] width 71 height 9
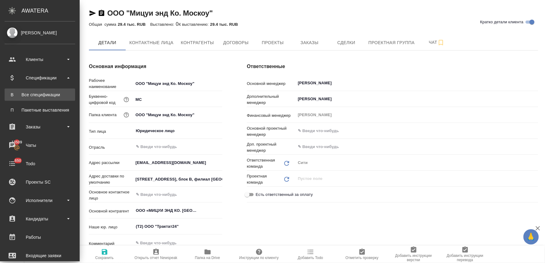
type textarea "x"
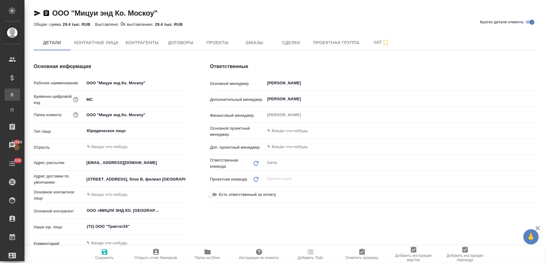
type textarea "x"
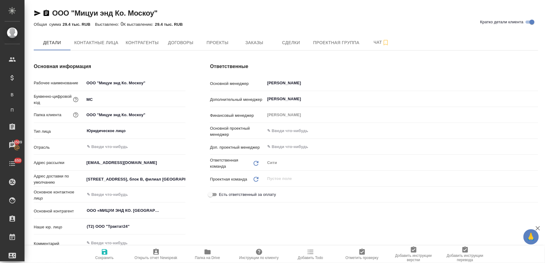
type textarea "x"
click at [186, 46] on span "Договоры" at bounding box center [180, 43] width 29 height 8
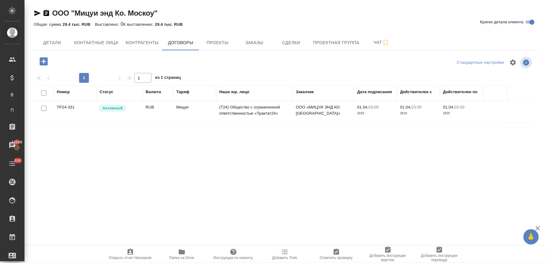
click at [227, 117] on td "(T24) Общество с ограниченной ответственностью «Трактат24»" at bounding box center [254, 111] width 77 height 21
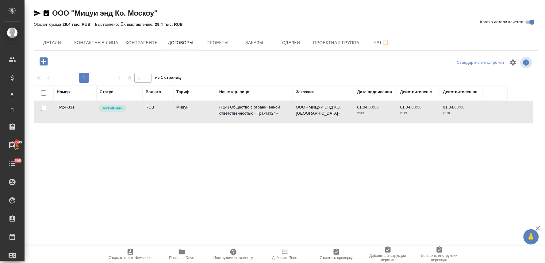
click at [227, 117] on td "(T24) Общество с ограниченной ответственностью «Трактат24»" at bounding box center [254, 111] width 77 height 21
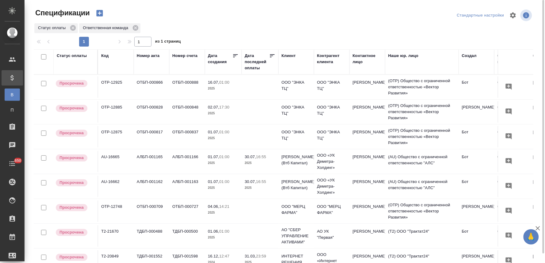
click at [100, 13] on icon "button" at bounding box center [99, 13] width 6 height 6
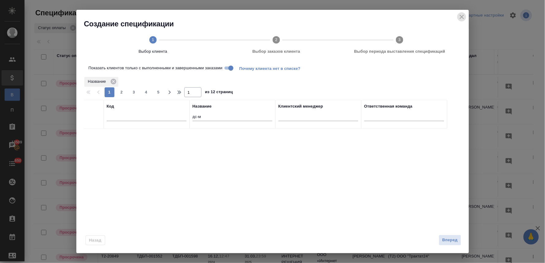
click at [460, 16] on icon "close" at bounding box center [461, 16] width 7 height 7
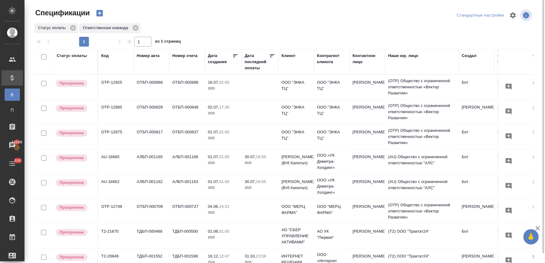
click at [98, 15] on icon "button" at bounding box center [99, 13] width 6 height 6
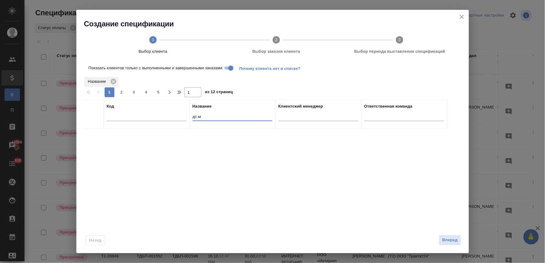
drag, startPoint x: 194, startPoint y: 118, endPoint x: 174, endPoint y: 118, distance: 19.6
click at [174, 118] on tr "Код Название дс-м Клиентский менеджер Ответственная команда" at bounding box center [265, 114] width 363 height 29
type input "мицу"
click at [93, 136] on input "checkbox" at bounding box center [93, 136] width 5 height 5
checkbox input "true"
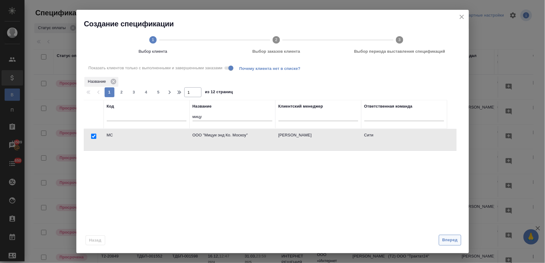
click at [443, 239] on span "Вперед" at bounding box center [449, 240] width 15 height 7
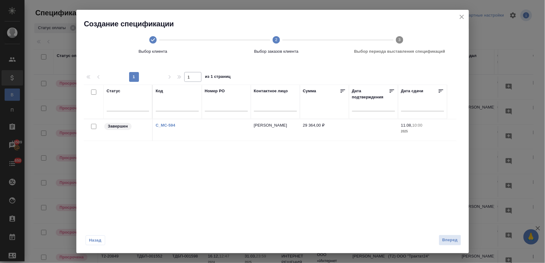
click at [91, 127] on input "checkbox" at bounding box center [93, 126] width 5 height 5
checkbox input "true"
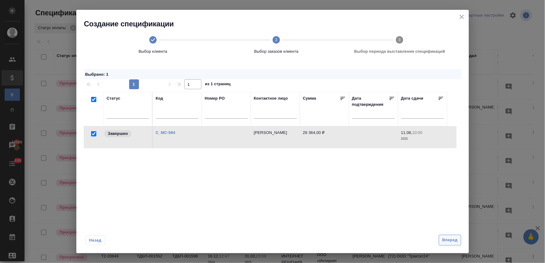
click at [446, 242] on span "Вперед" at bounding box center [449, 240] width 15 height 7
select select "7"
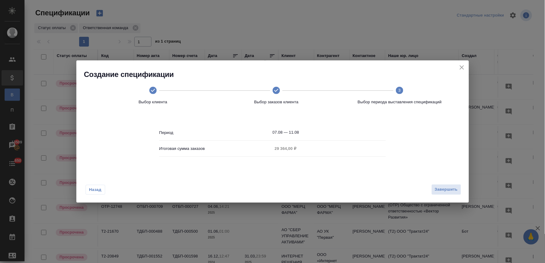
click at [293, 132] on input "07.08 — 11.08" at bounding box center [329, 132] width 113 height 9
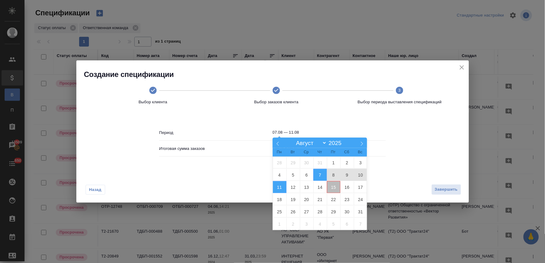
click at [334, 188] on span "15" at bounding box center [333, 187] width 13 height 12
type input "15.08"
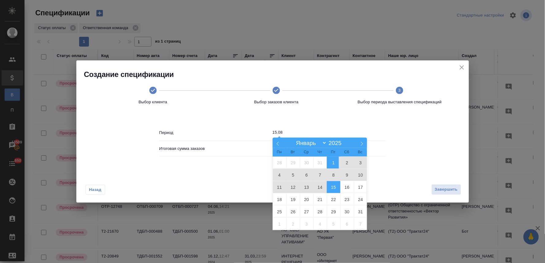
click at [333, 157] on span "1" at bounding box center [333, 163] width 13 height 12
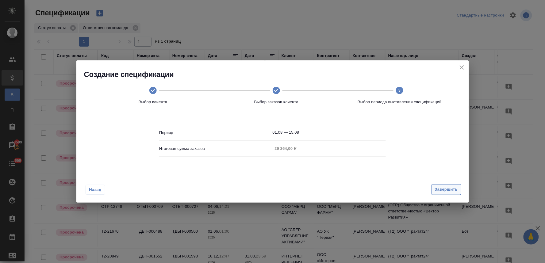
click at [440, 188] on span "Завершить" at bounding box center [446, 189] width 23 height 7
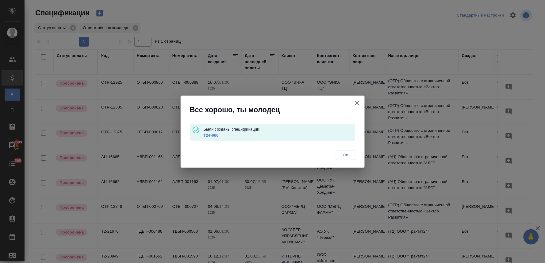
click at [212, 136] on link "T24-666" at bounding box center [210, 135] width 15 height 5
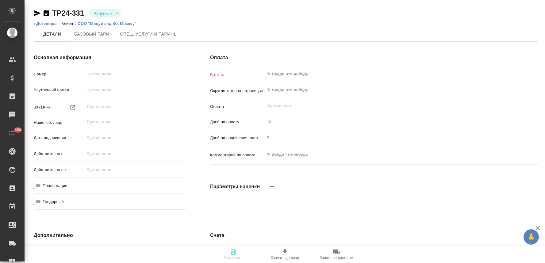
type input "TP24-331"
type input "ООО «МИЦУИ ЭНД КО. [GEOGRAPHIC_DATA]»"
type input "(T24) Общество с ограниченной ответственностью «Трактат24»"
type input "[DATE] 03:00"
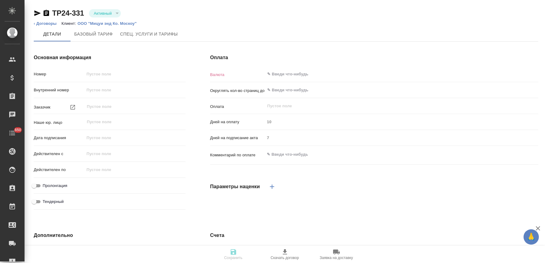
type input "[DATE] 03:00"
checkbox input "true"
type input "RUB"
type input "0.5"
type input "С даты подписания акта"
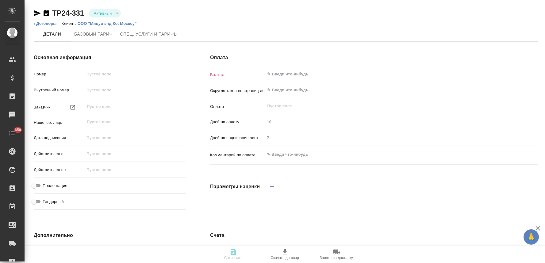
type textarea "x"
type input "russian2"
type input "basic"
type input "twiceMonth"
type input "contactPerson"
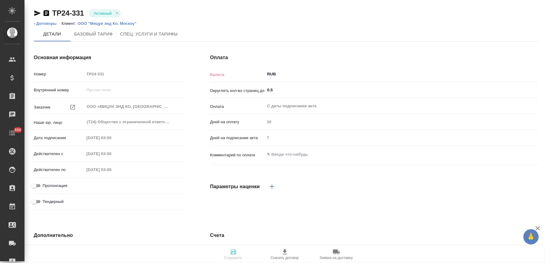
type input "Мицуи"
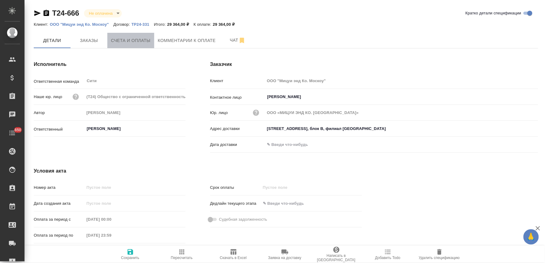
click at [133, 37] on span "Счета и оплаты" at bounding box center [131, 41] width 40 height 8
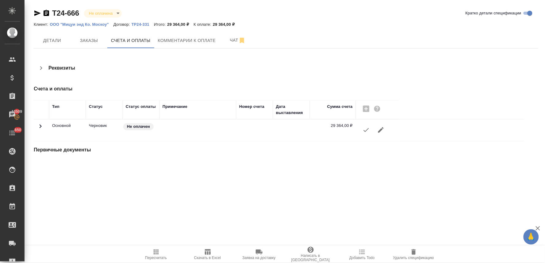
click at [366, 131] on icon "button" at bounding box center [366, 129] width 7 height 7
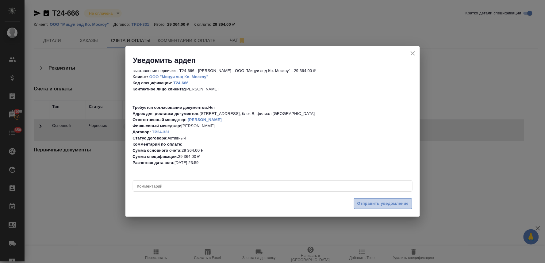
click at [377, 206] on span "Отправить уведомление" at bounding box center [383, 203] width 52 height 7
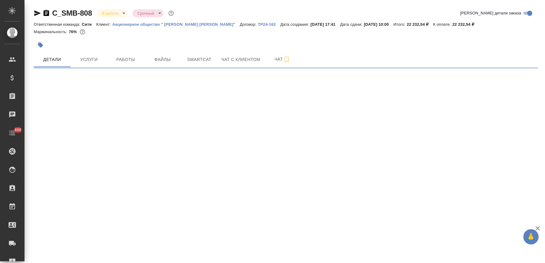
select select "RU"
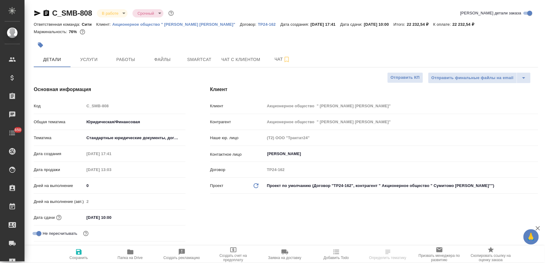
type textarea "x"
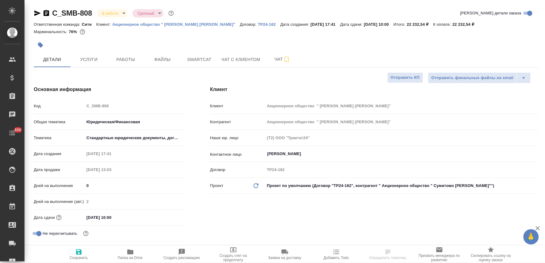
type textarea "x"
select select "RU"
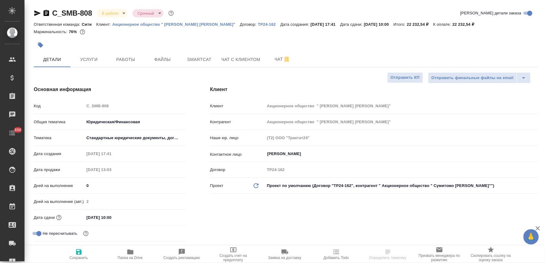
click at [327, 256] on span "Добавить Todo" at bounding box center [336, 254] width 44 height 12
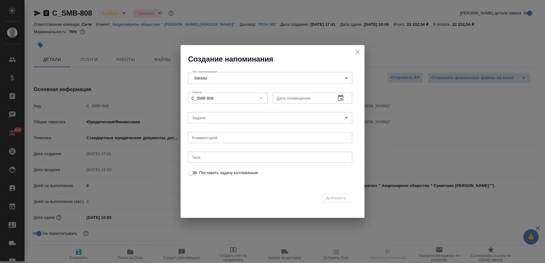
click at [339, 99] on icon "button" at bounding box center [340, 97] width 7 height 7
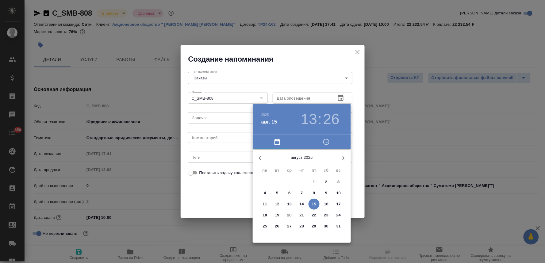
click at [265, 214] on p "18" at bounding box center [265, 215] width 5 height 6
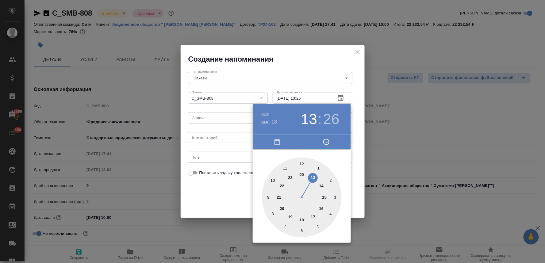
click at [272, 180] on div at bounding box center [302, 198] width 80 height 80
click at [302, 164] on div at bounding box center [302, 198] width 80 height 80
type input "18.08.2025 10:00"
drag, startPoint x: 240, startPoint y: 198, endPoint x: 238, endPoint y: 194, distance: 5.2
click at [240, 198] on div at bounding box center [272, 131] width 545 height 263
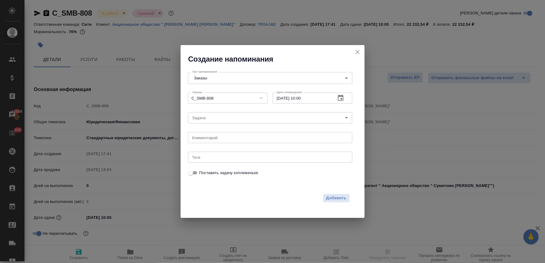
click at [239, 121] on body "🙏 .cls-1 fill:#fff; AWATERA Lyamina Nadezhda Клиенты Спецификации Заказы 13509 …" at bounding box center [272, 131] width 545 height 263
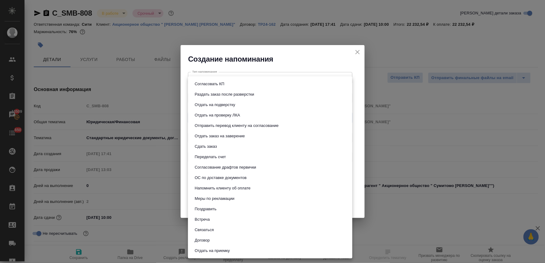
click at [244, 149] on li "Сдать заказ" at bounding box center [270, 146] width 164 height 10
type input "Сдать заказ"
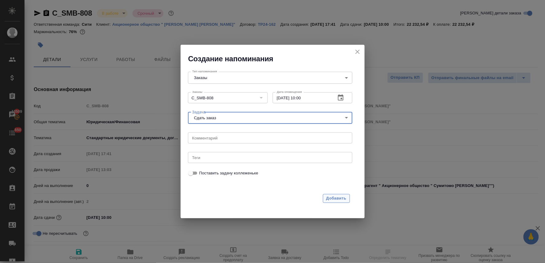
click at [336, 196] on span "Добавить" at bounding box center [336, 198] width 20 height 7
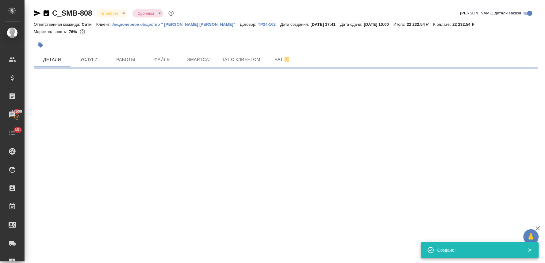
select select "RU"
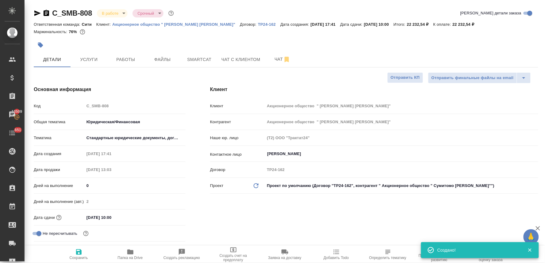
type textarea "x"
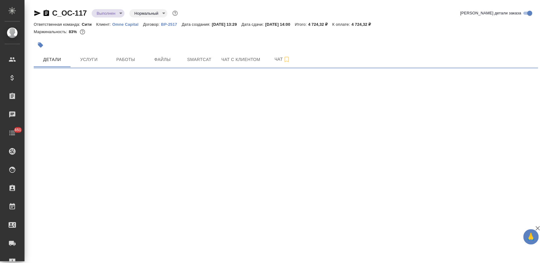
select select "RU"
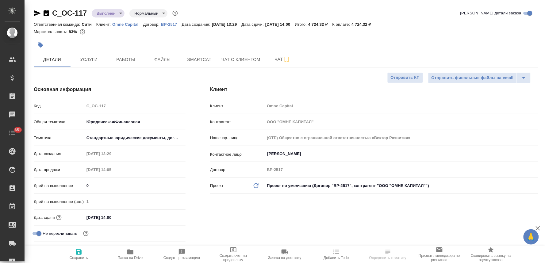
type textarea "x"
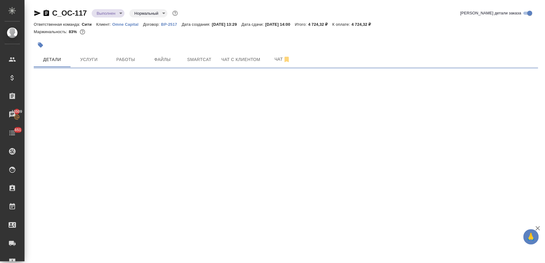
select select "RU"
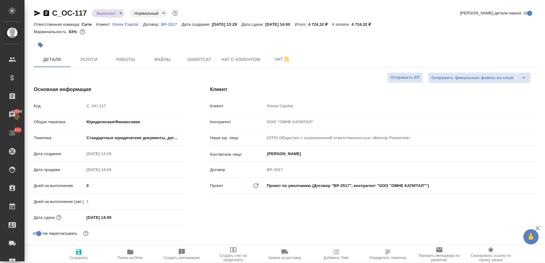
type textarea "x"
click at [212, 210] on div "Клиент Клиент Omne Capital Контрагент ООО "ОМНЕ КАПИТАЛ" Наше юр. лицо (OTP) Об…" at bounding box center [374, 173] width 353 height 199
click at [123, 255] on span "Папка на Drive" at bounding box center [130, 254] width 44 height 12
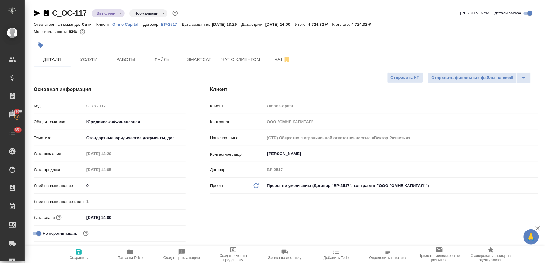
type textarea "x"
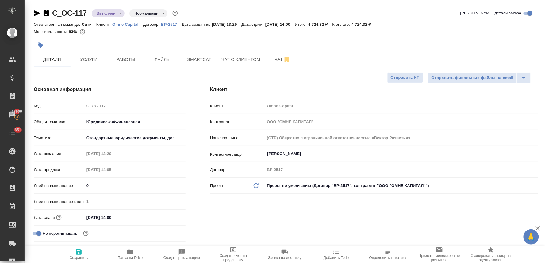
type textarea "x"
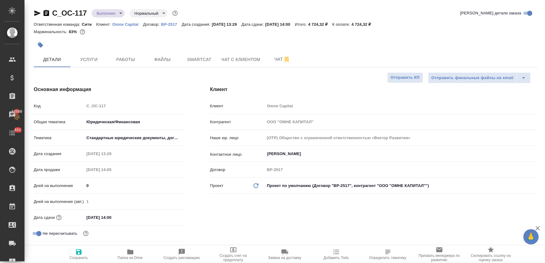
type textarea "x"
click at [41, 41] on button "button" at bounding box center [40, 44] width 13 height 13
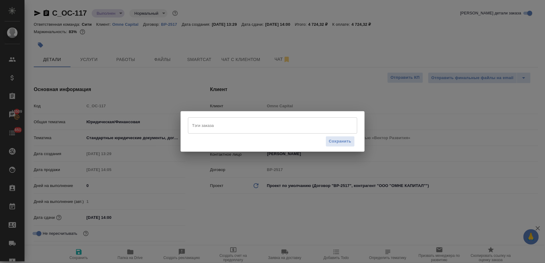
click at [227, 126] on input "Тэги заказа" at bounding box center [267, 125] width 152 height 10
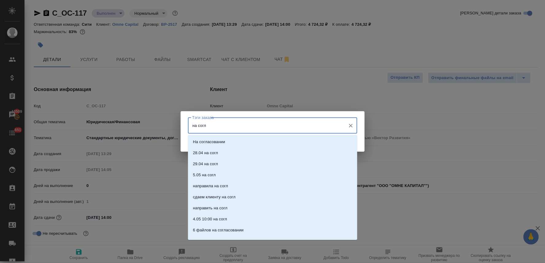
type input "на согла"
click at [229, 142] on li "На согласовании" at bounding box center [272, 141] width 169 height 11
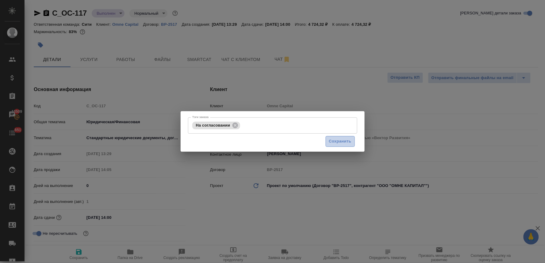
click at [349, 138] on span "Сохранить" at bounding box center [340, 141] width 22 height 7
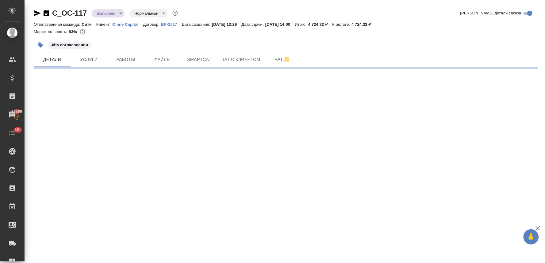
select select "RU"
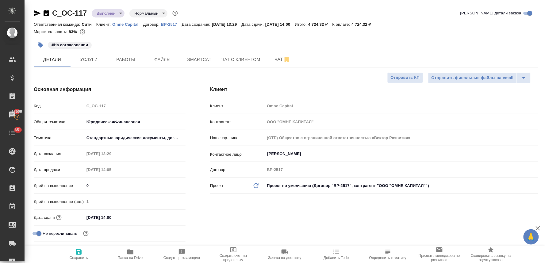
type textarea "x"
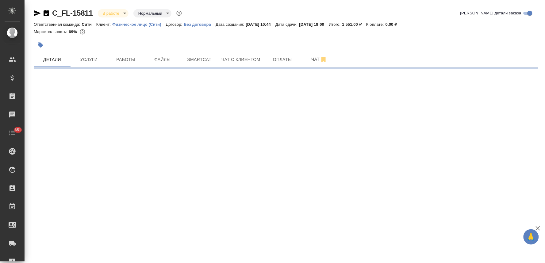
select select "RU"
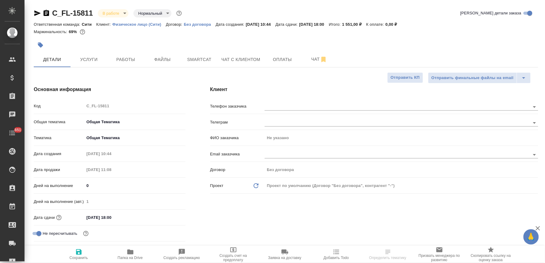
type textarea "x"
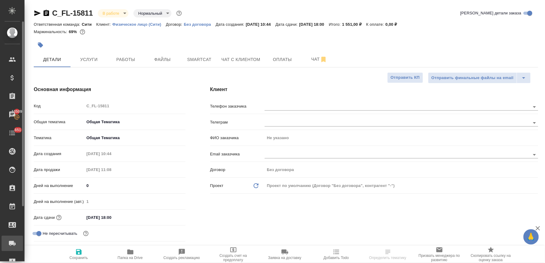
type textarea "x"
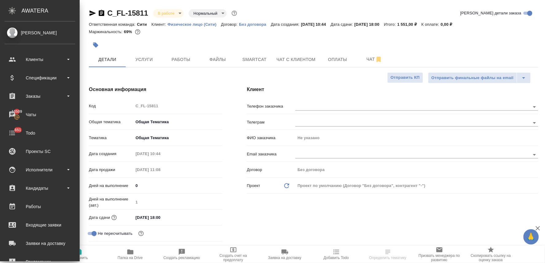
type textarea "x"
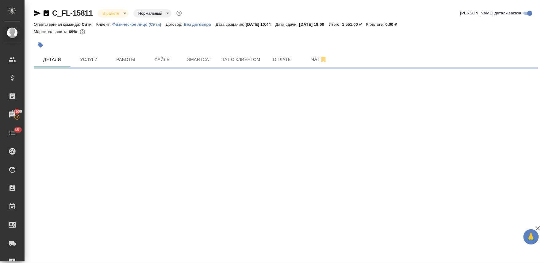
select select "RU"
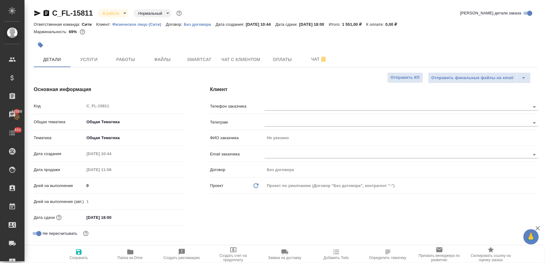
type textarea "x"
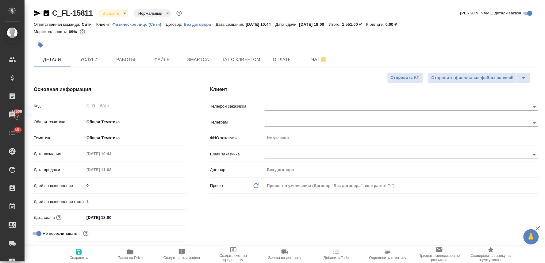
type textarea "x"
click at [525, 37] on div at bounding box center [286, 37] width 505 height 1
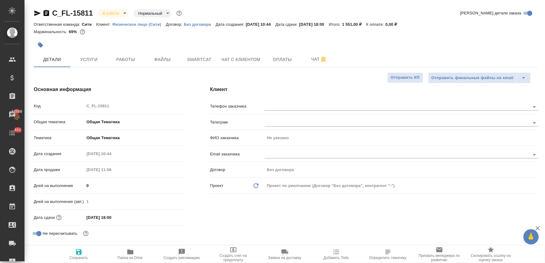
type textarea "x"
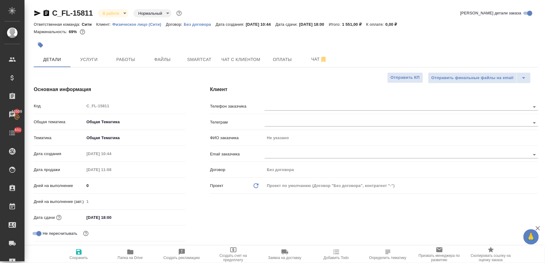
type textarea "x"
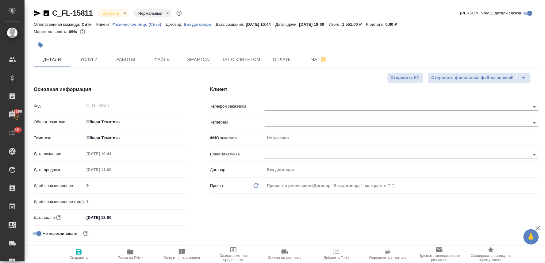
type textarea "x"
click at [287, 109] on input "text" at bounding box center [387, 106] width 245 height 7
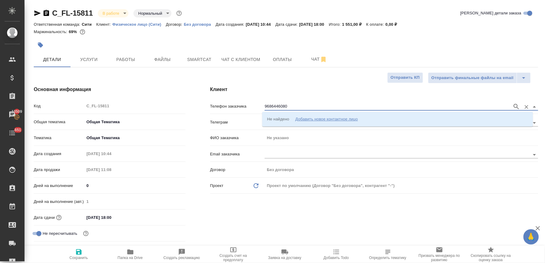
type input "9686446080"
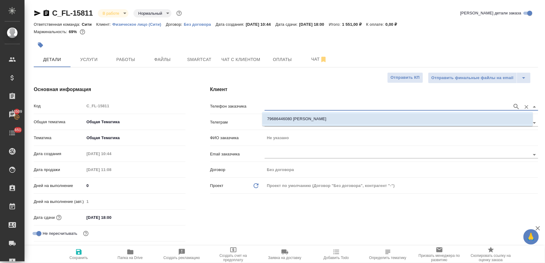
click at [321, 121] on p "79686446080 Валентик Ольга" at bounding box center [296, 119] width 59 height 6
type input "79686446080 Валентик Ольга"
type input "Валентик Ольга"
type textarea "x"
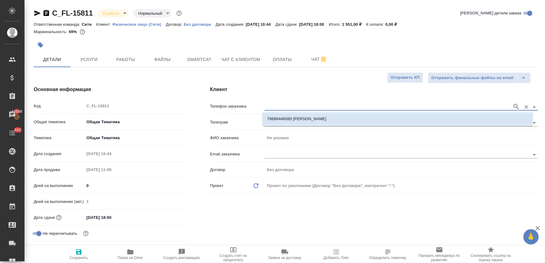
type textarea "x"
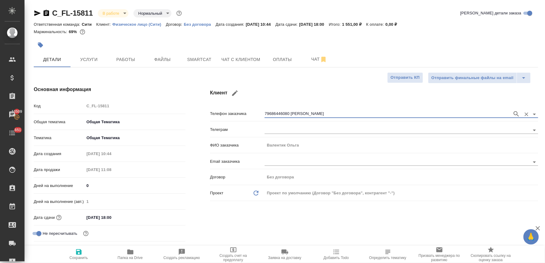
click at [78, 252] on icon "button" at bounding box center [78, 251] width 7 height 7
type textarea "x"
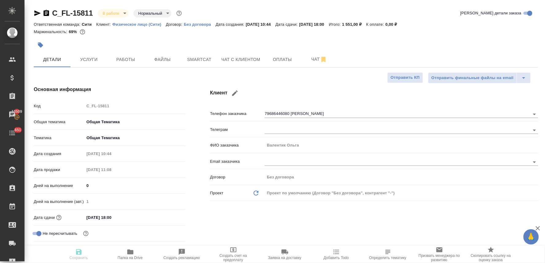
type textarea "x"
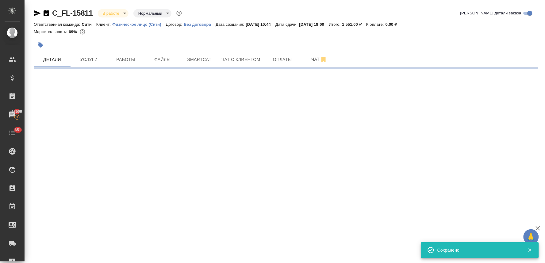
type input "holyTrinity"
select select "RU"
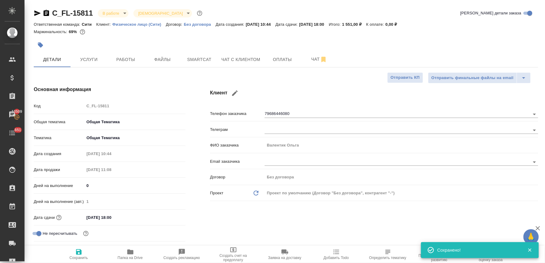
type textarea "x"
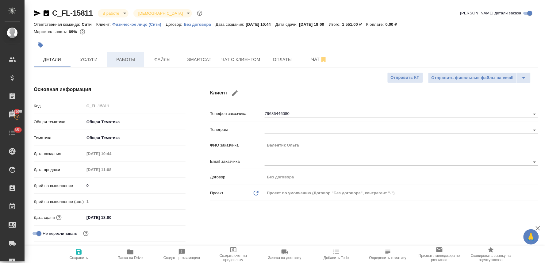
click at [134, 62] on span "Работы" at bounding box center [125, 60] width 29 height 8
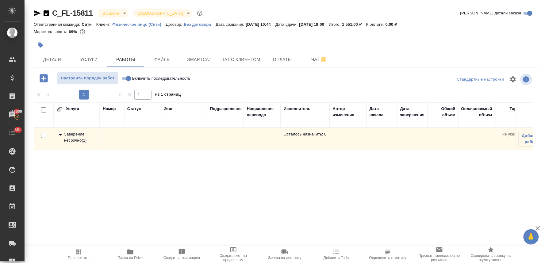
click at [71, 140] on div "Заверение несрочно ( 1 )" at bounding box center [77, 137] width 40 height 12
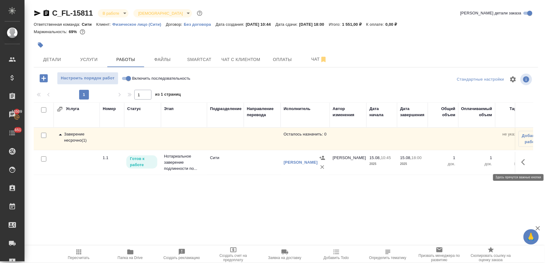
click at [521, 162] on icon "button" at bounding box center [524, 162] width 7 height 7
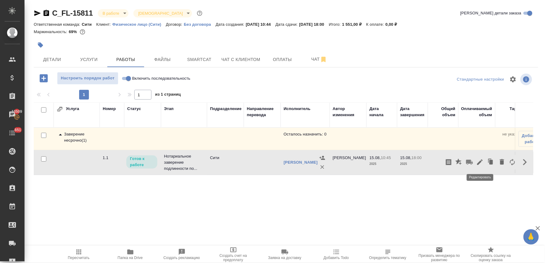
click at [478, 163] on icon "button" at bounding box center [479, 162] width 7 height 7
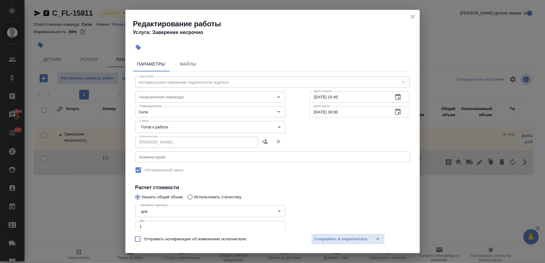
click at [154, 126] on body "🙏 .cls-1 fill:#fff; AWATERA Lyamina Nadezhda Клиенты Спецификации Заказы 13509 …" at bounding box center [272, 131] width 545 height 263
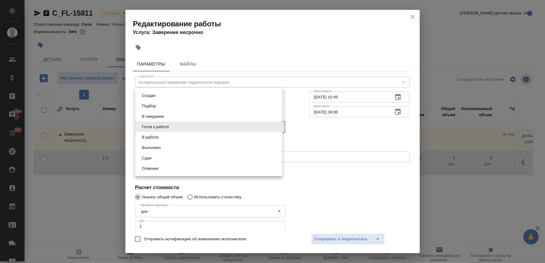
click at [155, 156] on li "Сдан" at bounding box center [208, 158] width 147 height 10
type input "closed"
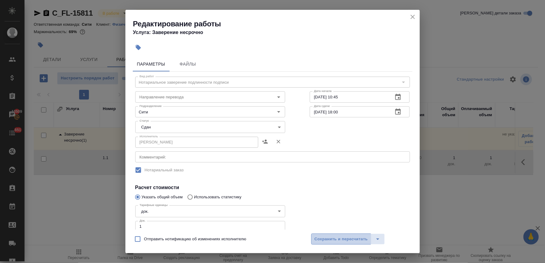
click at [351, 238] on span "Сохранить и пересчитать" at bounding box center [341, 239] width 53 height 7
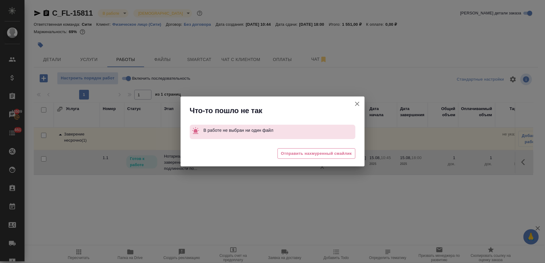
click at [359, 102] on icon "button" at bounding box center [357, 103] width 7 height 7
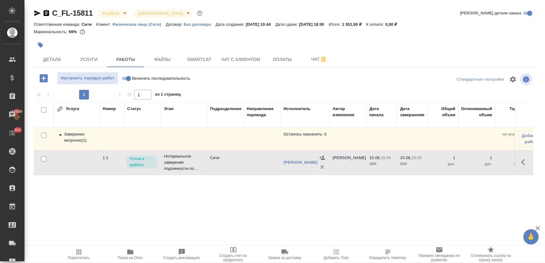
click at [126, 79] on input "Включить последовательность" at bounding box center [128, 78] width 22 height 7
checkbox input "true"
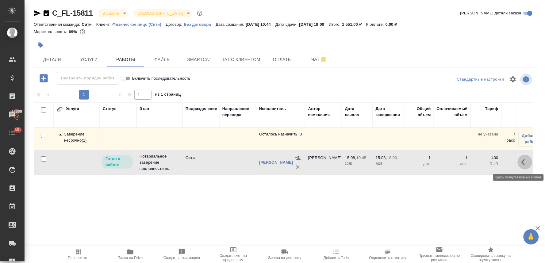
click at [524, 161] on icon "button" at bounding box center [524, 162] width 7 height 7
click at [479, 164] on icon "button" at bounding box center [480, 163] width 6 height 6
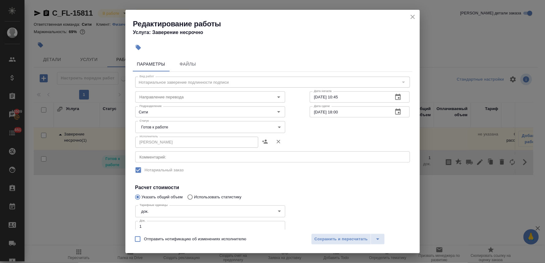
click at [224, 127] on body "🙏 .cls-1 fill:#fff; AWATERA Lyamina Nadezhda Клиенты Спецификации Заказы 13509 …" at bounding box center [272, 131] width 545 height 263
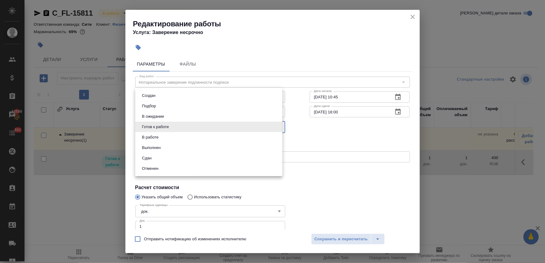
click at [218, 160] on li "Сдан" at bounding box center [208, 158] width 147 height 10
type input "closed"
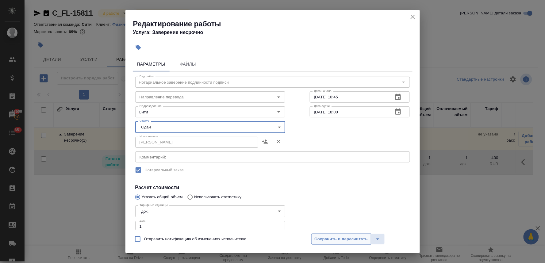
click at [356, 240] on span "Сохранить и пересчитать" at bounding box center [341, 239] width 53 height 7
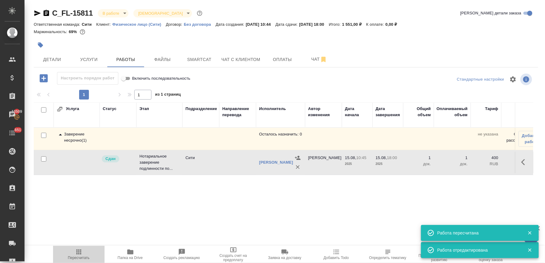
click at [76, 256] on span "Пересчитать" at bounding box center [79, 258] width 22 height 4
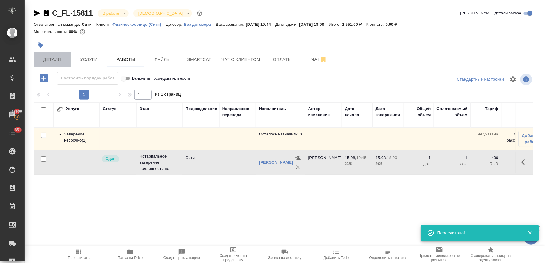
click at [43, 60] on span "Детали" at bounding box center [51, 60] width 29 height 8
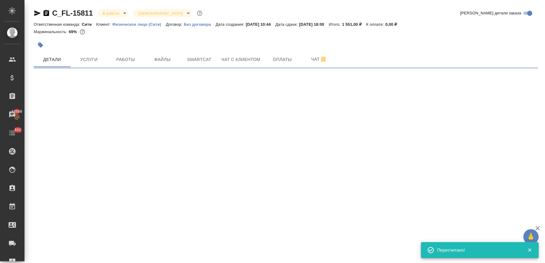
select select "RU"
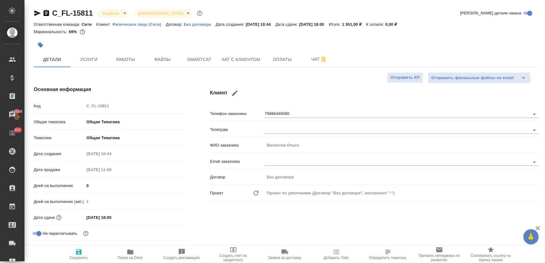
type textarea "x"
click at [114, 16] on body "🙏 .cls-1 fill:#fff; AWATERA Lyamina Nadezhda Клиенты Спецификации Заказы 13509 …" at bounding box center [272, 131] width 545 height 263
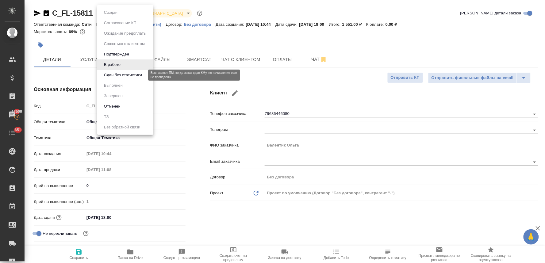
click at [123, 77] on button "Сдан без статистики" at bounding box center [123, 75] width 42 height 7
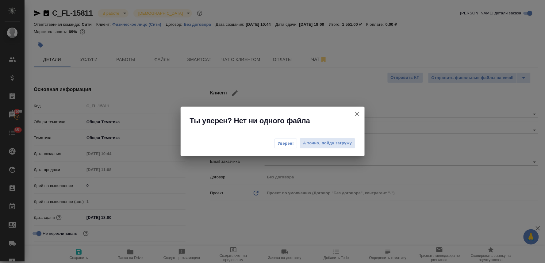
click at [293, 146] on span "Уверен!" at bounding box center [286, 143] width 16 height 6
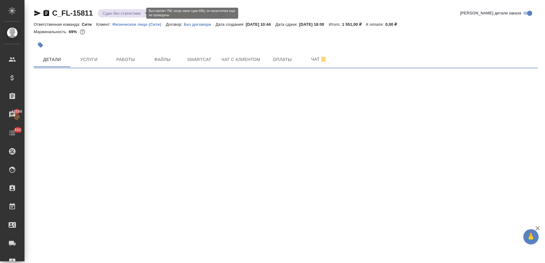
click at [109, 13] on body "🙏 .cls-1 fill:#fff; AWATERA Lyamina Nadezhda Клиенты Спецификации Заказы 13509 …" at bounding box center [272, 131] width 545 height 263
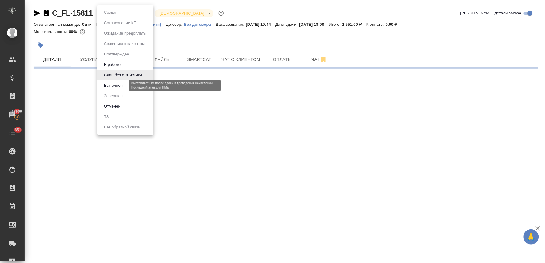
click at [115, 86] on button "Выполнен" at bounding box center [113, 85] width 22 height 7
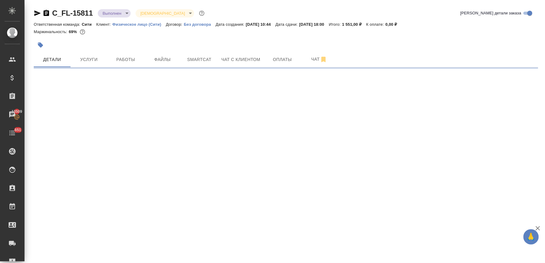
select select "RU"
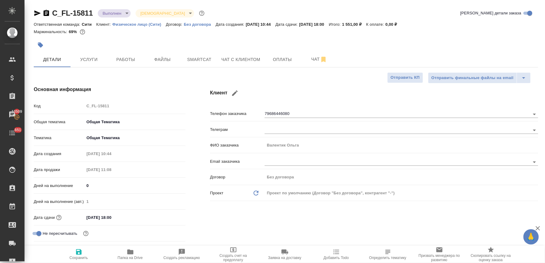
type textarea "x"
click at [117, 13] on body "🙏 .cls-1 fill:#fff; AWATERA Lyamina Nadezhda Клиенты Спецификации Заказы 13509 …" at bounding box center [272, 131] width 545 height 263
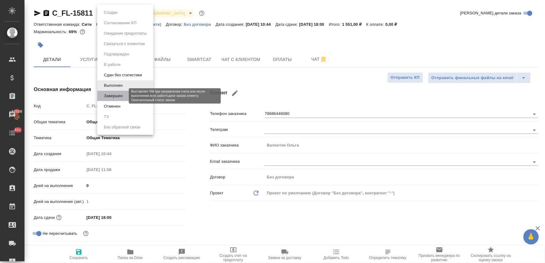
click at [112, 94] on button "Завершен" at bounding box center [113, 96] width 22 height 7
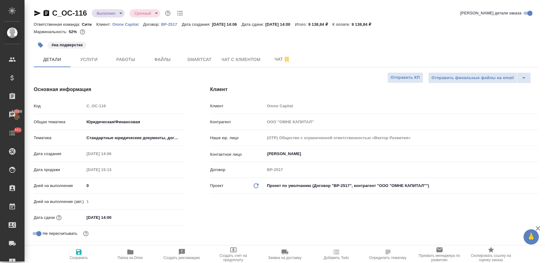
select select "RU"
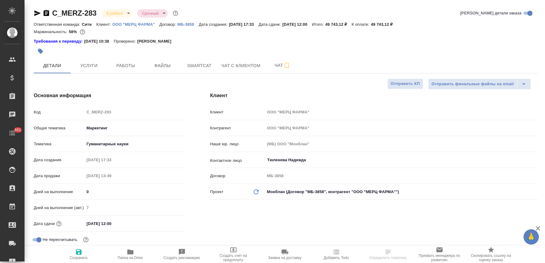
select select "RU"
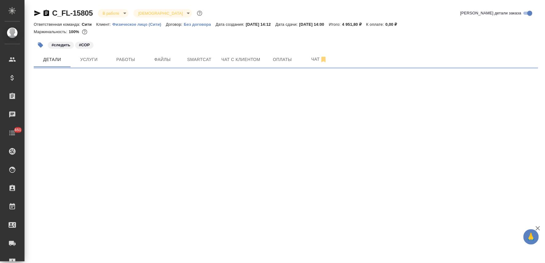
select select "RU"
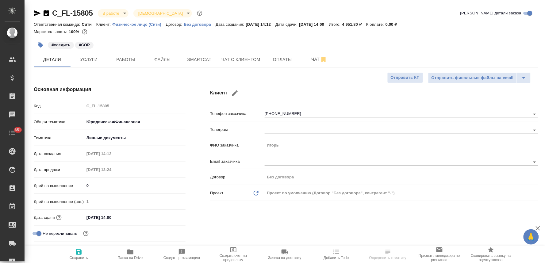
type textarea "x"
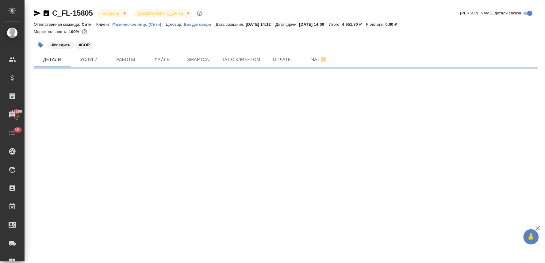
select select "RU"
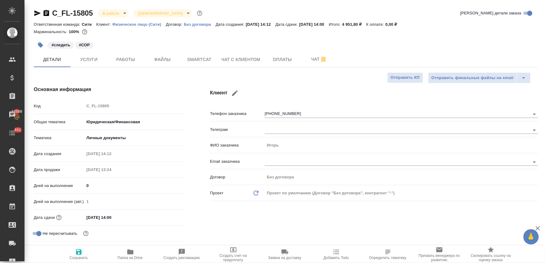
type textarea "x"
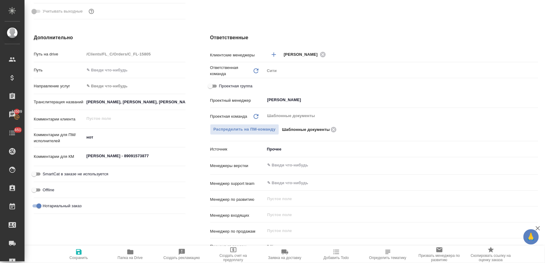
scroll to position [34, 0]
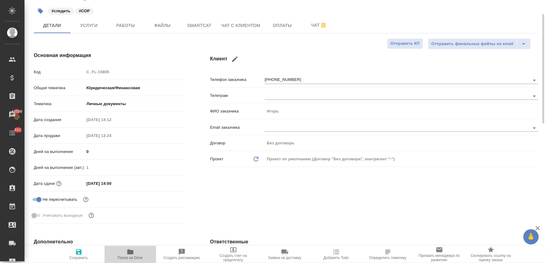
click at [128, 257] on span "Папка на Drive" at bounding box center [130, 258] width 25 height 4
type textarea "x"
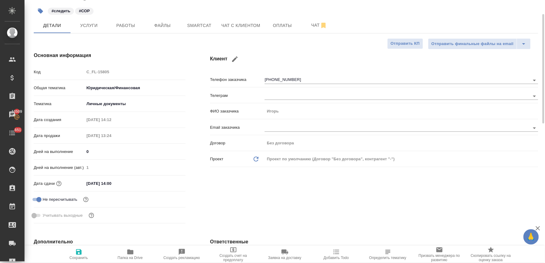
type textarea "x"
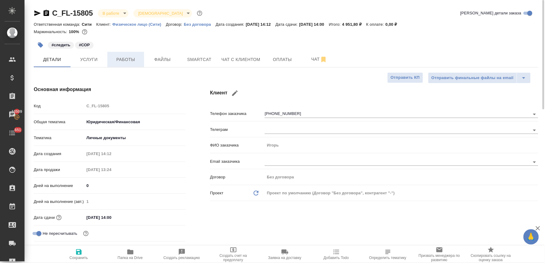
click at [117, 60] on span "Работы" at bounding box center [125, 60] width 29 height 8
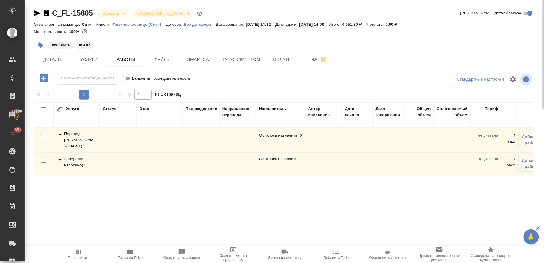
click at [74, 161] on div "Заверение несрочно ( 1 )" at bounding box center [77, 162] width 40 height 12
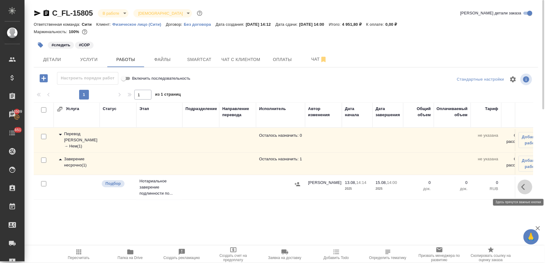
click at [526, 189] on icon "button" at bounding box center [524, 186] width 7 height 7
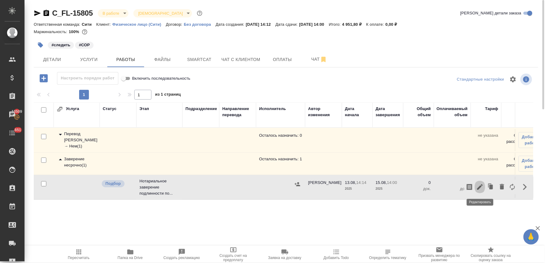
click at [481, 189] on icon "button" at bounding box center [479, 186] width 7 height 7
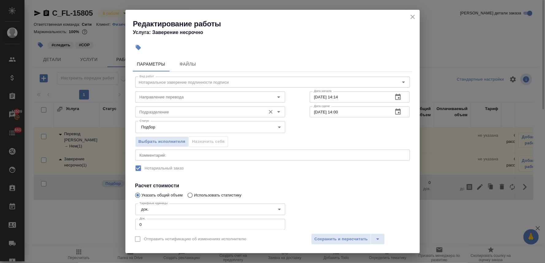
click at [174, 113] on input "Подразделение" at bounding box center [200, 111] width 126 height 7
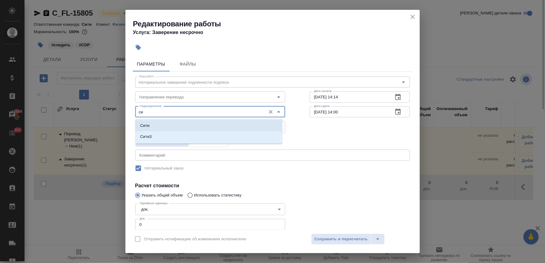
click at [174, 125] on li "Сити" at bounding box center [208, 125] width 147 height 11
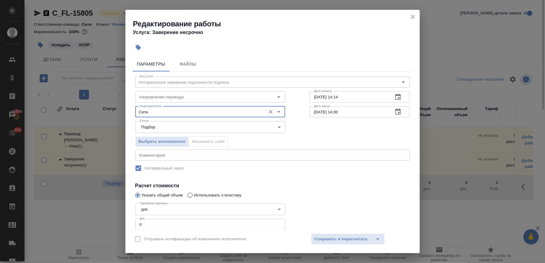
type input "Сити"
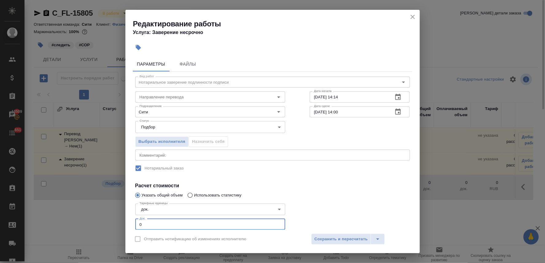
drag, startPoint x: 152, startPoint y: 224, endPoint x: 115, endPoint y: 224, distance: 37.1
click at [115, 224] on div "Редактирование работы Услуга: Заверение несрочно Параметры Файлы Вид работ Нота…" at bounding box center [272, 131] width 545 height 263
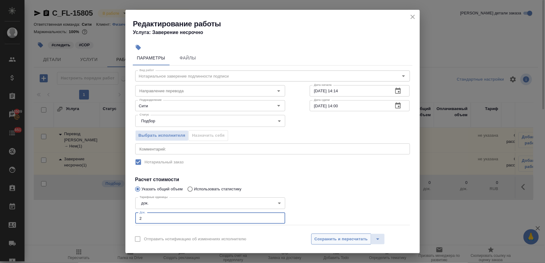
type input "2"
click at [326, 241] on span "Сохранить и пересчитать" at bounding box center [341, 239] width 53 height 7
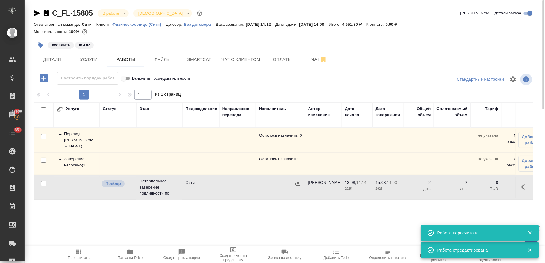
click at [299, 183] on icon "button" at bounding box center [298, 184] width 6 height 4
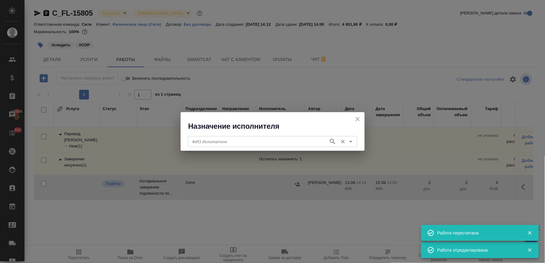
click at [226, 137] on div "ФИО Исполнителя" at bounding box center [272, 141] width 169 height 11
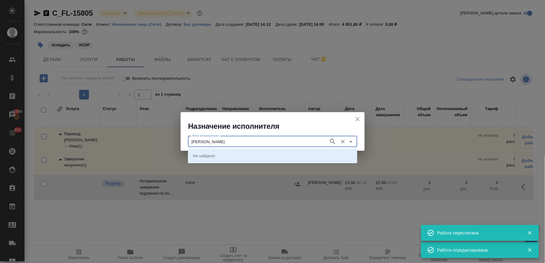
type input "крылова"
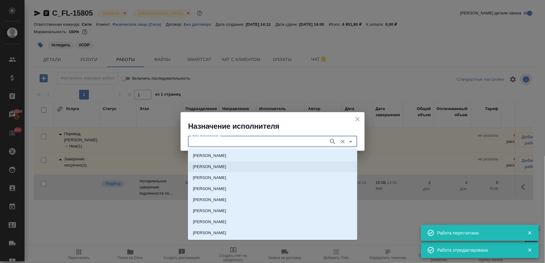
click at [226, 166] on p "НОТАРИУС Крылова Юлия Владимировна" at bounding box center [209, 167] width 33 height 6
type input "НОТАРИУС Крылова Юлия Владимировна"
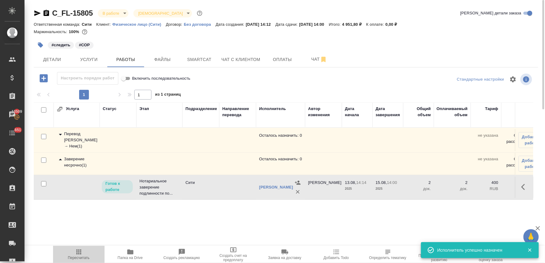
click at [74, 252] on span "Пересчитать" at bounding box center [79, 254] width 44 height 12
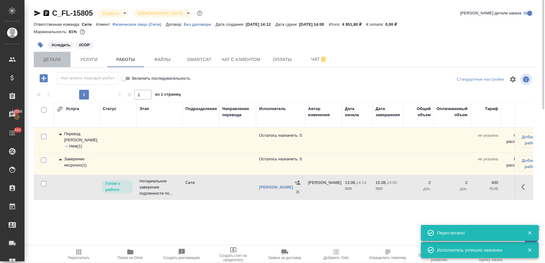
click at [61, 59] on span "Детали" at bounding box center [51, 60] width 29 height 8
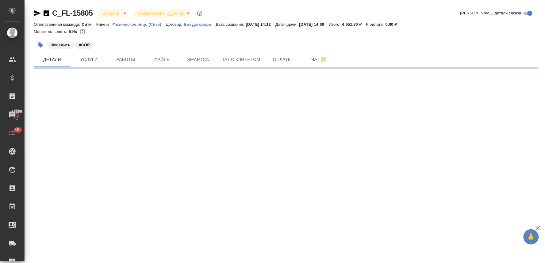
select select "RU"
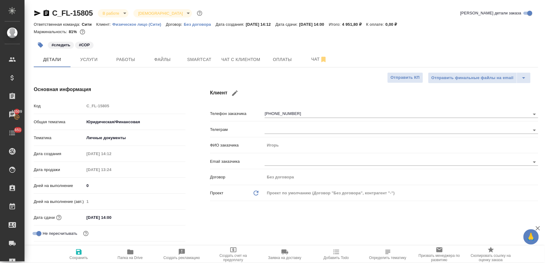
type textarea "x"
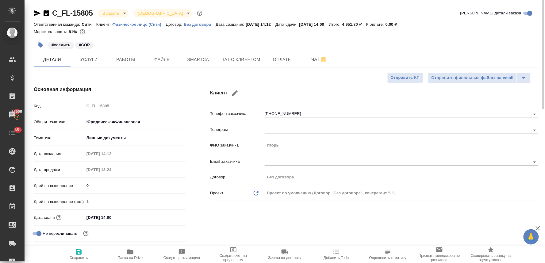
type textarea "x"
click at [127, 60] on span "Работы" at bounding box center [125, 60] width 29 height 8
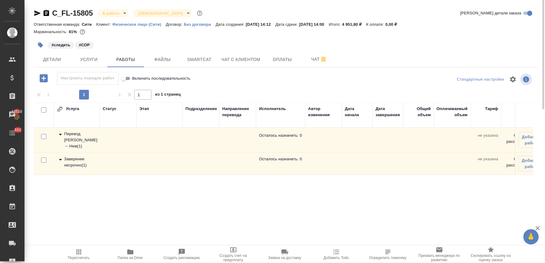
click at [81, 164] on div "Заверение несрочно ( 1 )" at bounding box center [77, 162] width 40 height 12
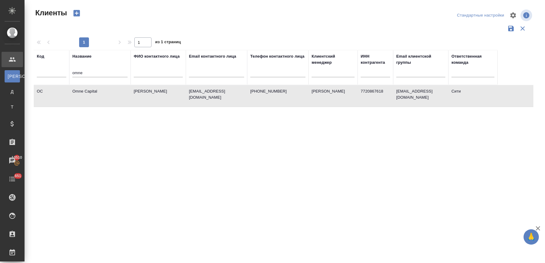
select select "RU"
drag, startPoint x: 91, startPoint y: 72, endPoint x: 45, endPoint y: 67, distance: 46.6
click at [50, 67] on tr "Код Название omne ФИО контактного лица Email контактного лица Телефон контактно…" at bounding box center [266, 67] width 464 height 35
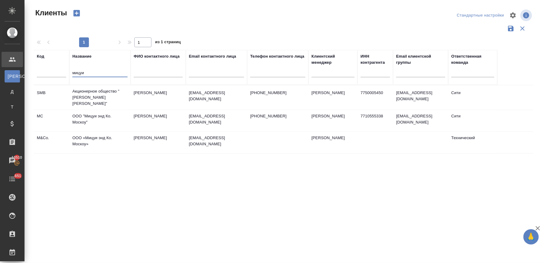
type input "мицуи"
click at [86, 110] on td "ООО "Мицуи энд Ко. Москоу"" at bounding box center [99, 97] width 61 height 25
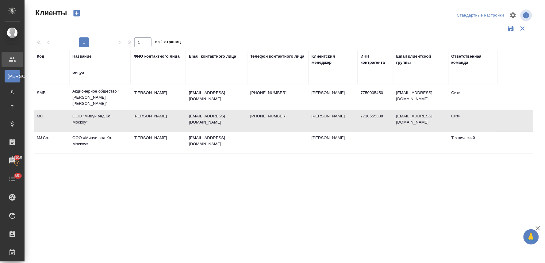
click at [86, 110] on td "ООО "Мицуи энд Ко. Москоу"" at bounding box center [99, 97] width 61 height 25
drag, startPoint x: 88, startPoint y: 72, endPoint x: 44, endPoint y: 70, distance: 44.2
click at [47, 70] on tr "Код Название мицуи ФИО контактного лица Email контактного лица Телефон контактн…" at bounding box center [266, 67] width 464 height 35
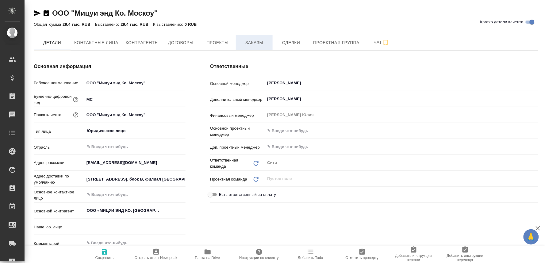
click at [258, 41] on span "Заказы" at bounding box center [254, 43] width 29 height 8
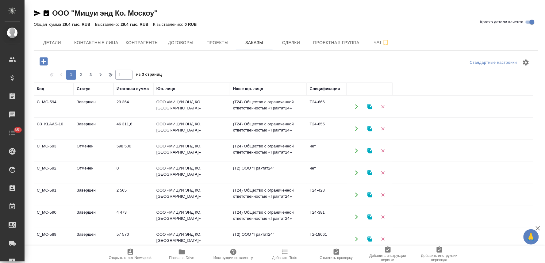
click at [199, 105] on td "ООО «МИЦУИ ЭНД КО. [GEOGRAPHIC_DATA]»" at bounding box center [191, 106] width 77 height 21
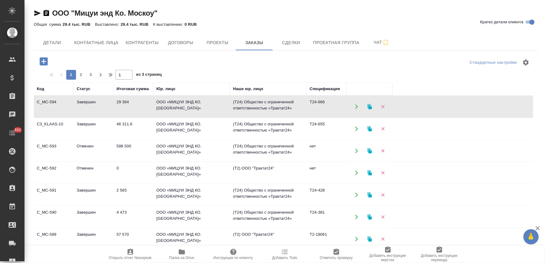
click at [199, 105] on td "ООО «МИЦУИ ЭНД КО. [GEOGRAPHIC_DATA]»" at bounding box center [191, 106] width 77 height 21
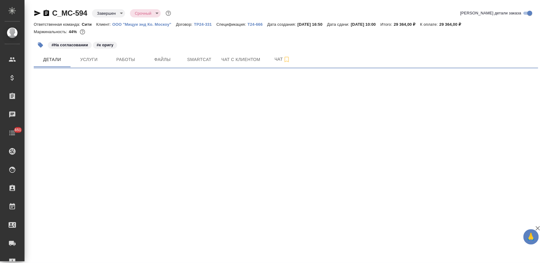
select select "RU"
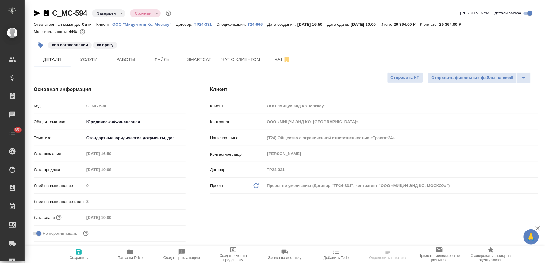
type textarea "x"
click at [90, 59] on span "Услуги" at bounding box center [88, 60] width 29 height 8
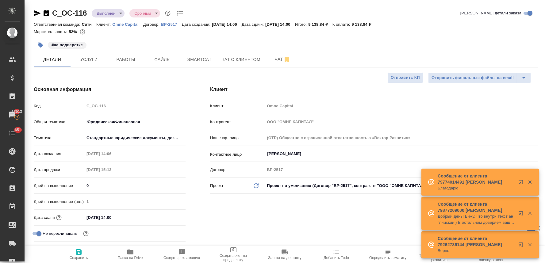
select select "RU"
click at [39, 45] on icon "button" at bounding box center [40, 45] width 5 height 5
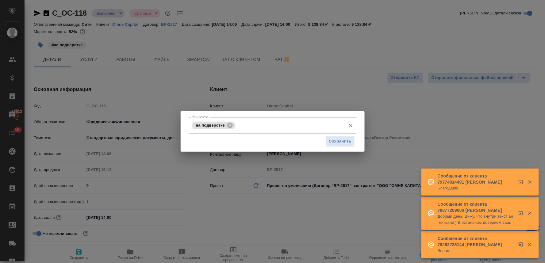
click at [243, 125] on input "Тэги заказа" at bounding box center [289, 125] width 106 height 10
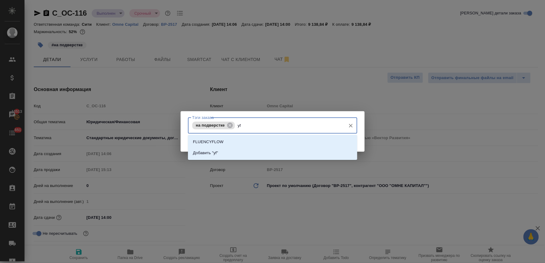
type input "y"
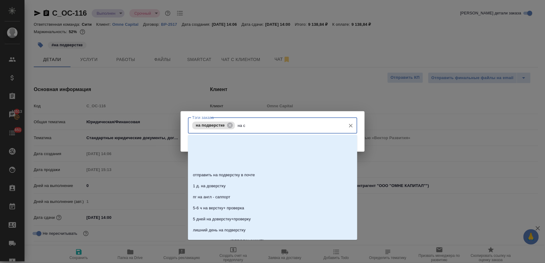
type input "на со"
click at [239, 142] on li "На согласовании" at bounding box center [272, 141] width 169 height 11
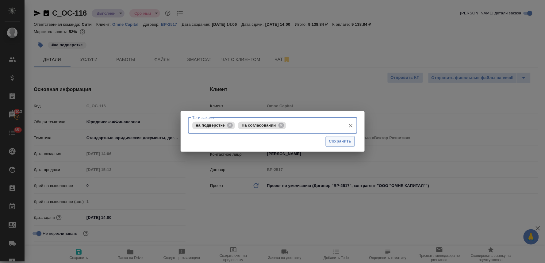
click at [348, 141] on span "Сохранить" at bounding box center [340, 141] width 22 height 7
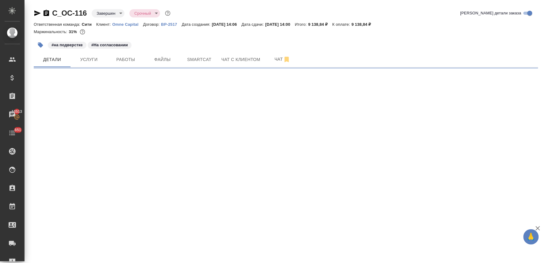
select select "RU"
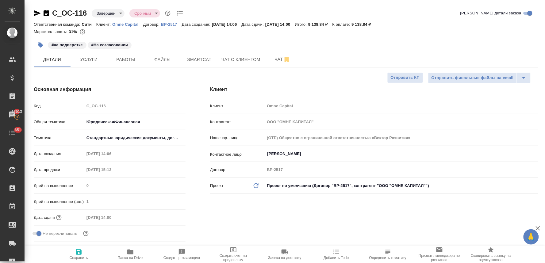
type textarea "x"
type input "Matveeva Anastasia"
type input "Chernova Anna"
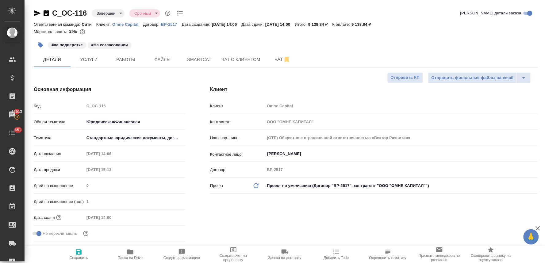
type input "[PERSON_NAME]"
click at [39, 46] on icon "button" at bounding box center [40, 45] width 5 height 5
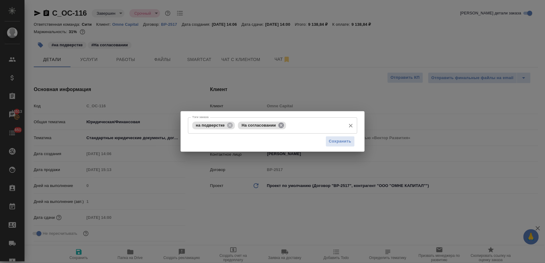
click at [281, 125] on icon at bounding box center [281, 125] width 7 height 7
click at [343, 142] on span "Сохранить" at bounding box center [340, 141] width 22 height 7
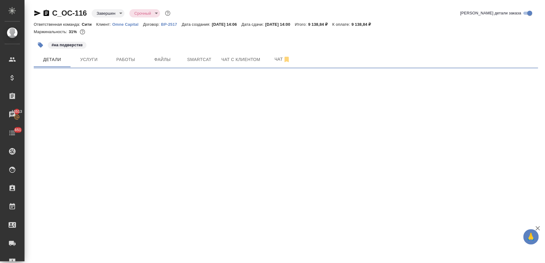
select select "RU"
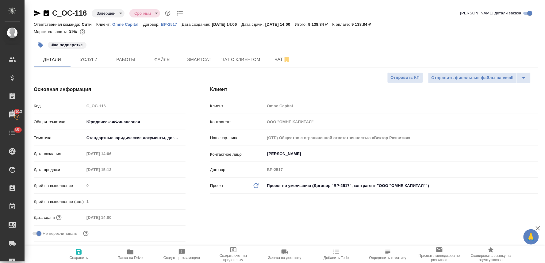
type textarea "x"
